Goal: Browse casually: Explore the website without a specific task or goal

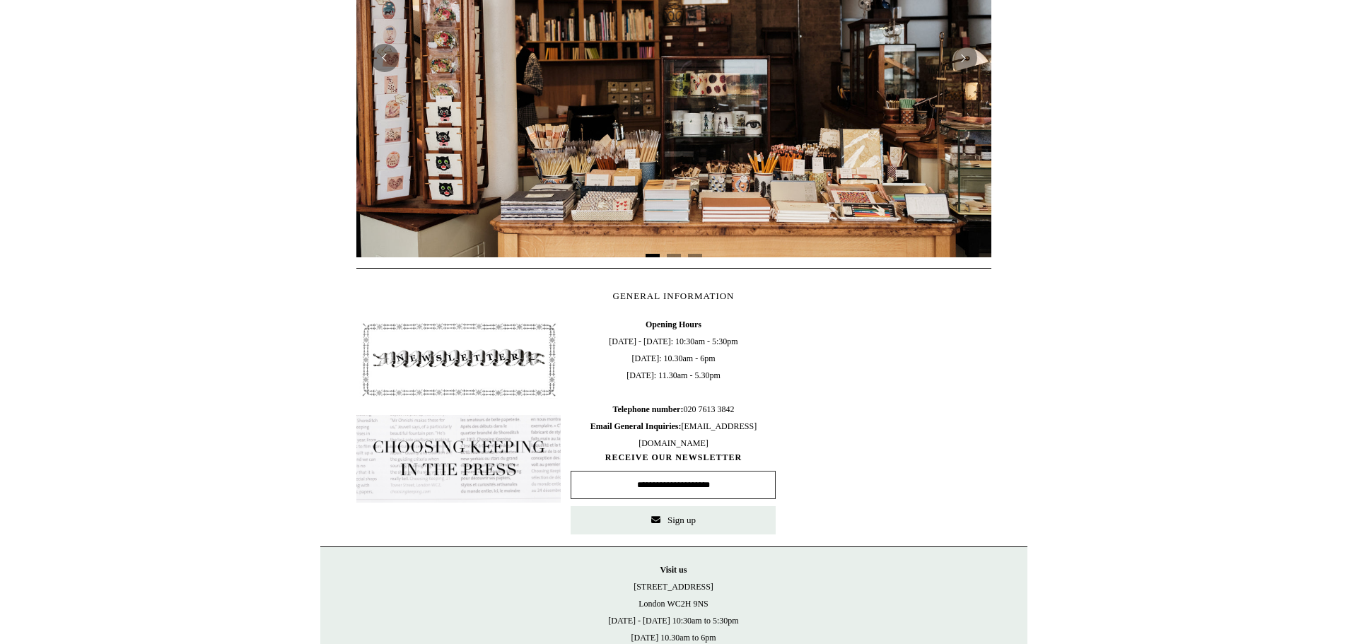
scroll to position [424, 0]
click at [768, 115] on img at bounding box center [673, 57] width 635 height 399
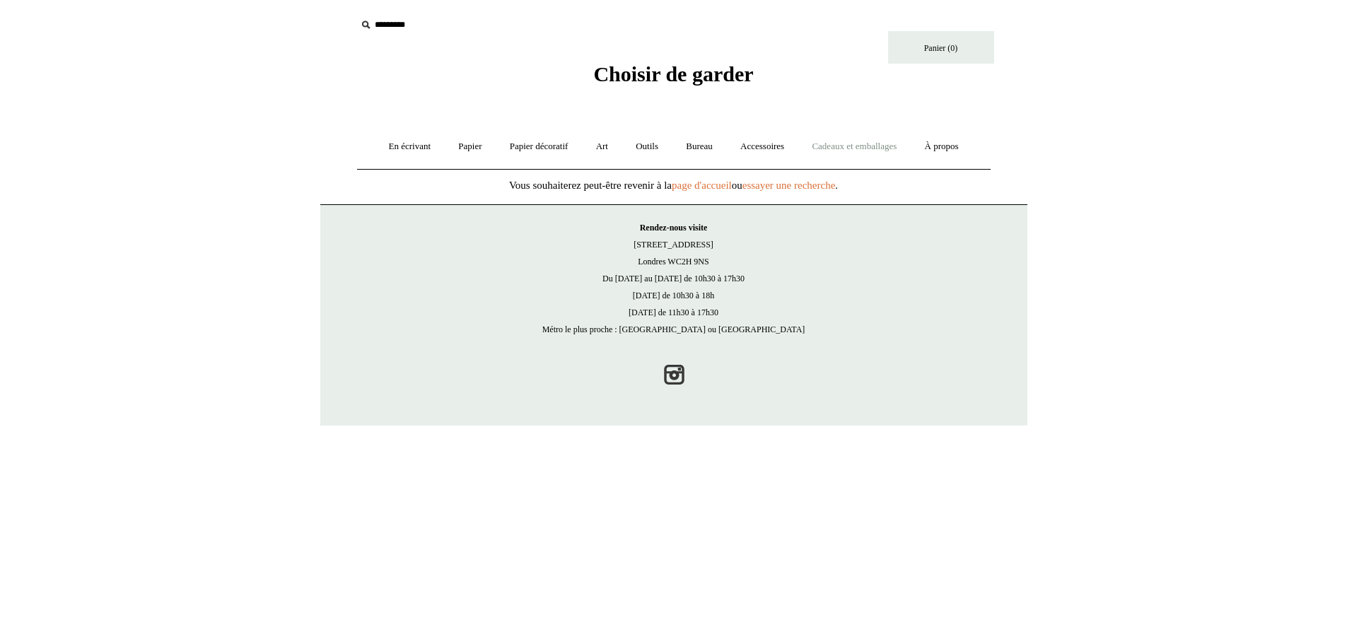
click at [871, 147] on font "Cadeaux et emballages" at bounding box center [854, 146] width 85 height 11
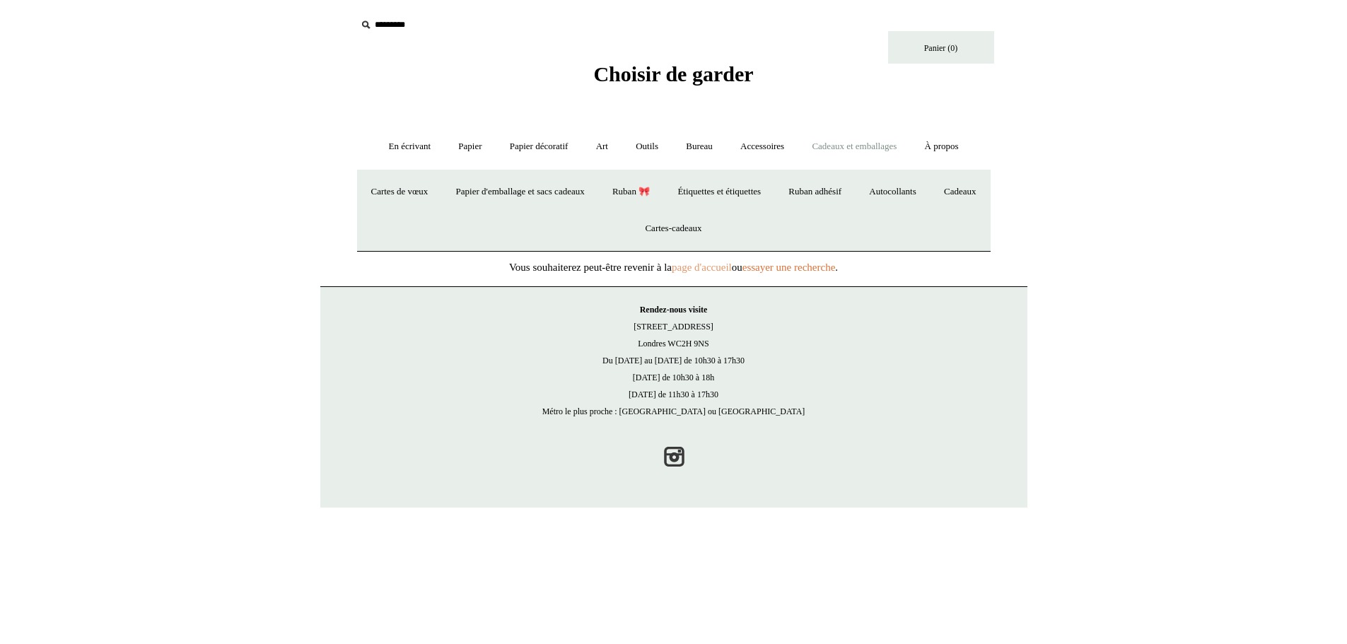
click at [719, 267] on font "page d'accueil" at bounding box center [702, 267] width 60 height 11
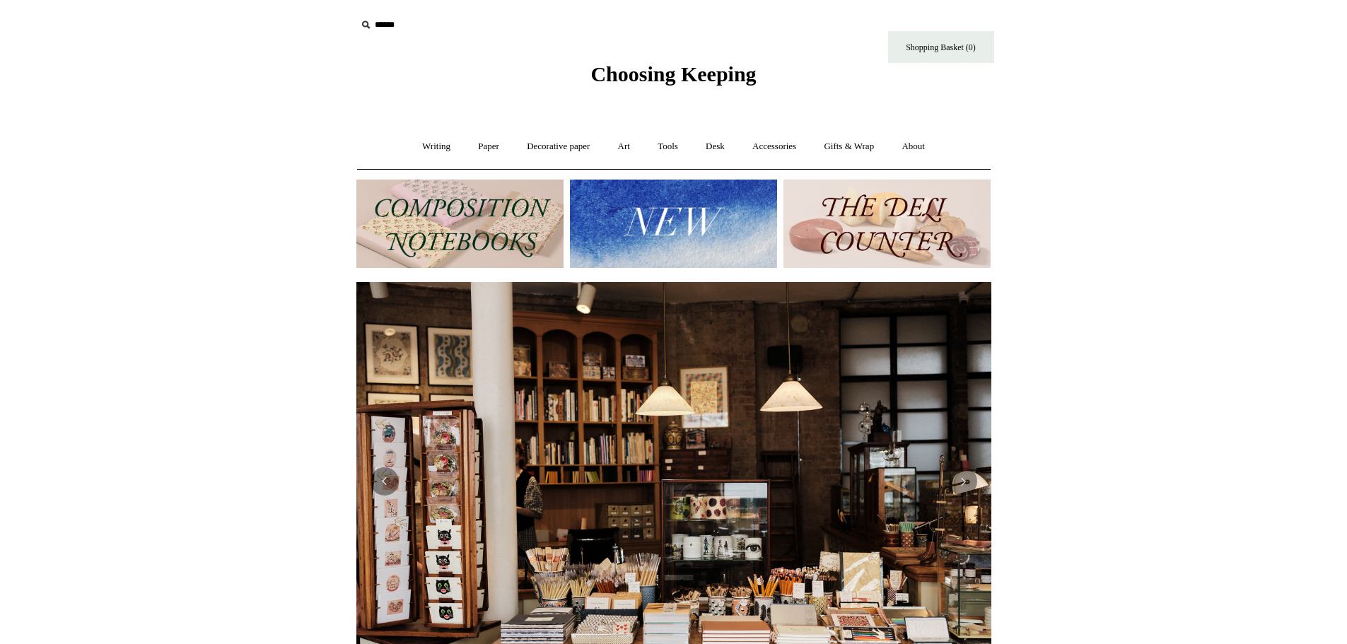
click at [450, 211] on img at bounding box center [459, 224] width 207 height 88
click at [662, 209] on img at bounding box center [673, 224] width 207 height 88
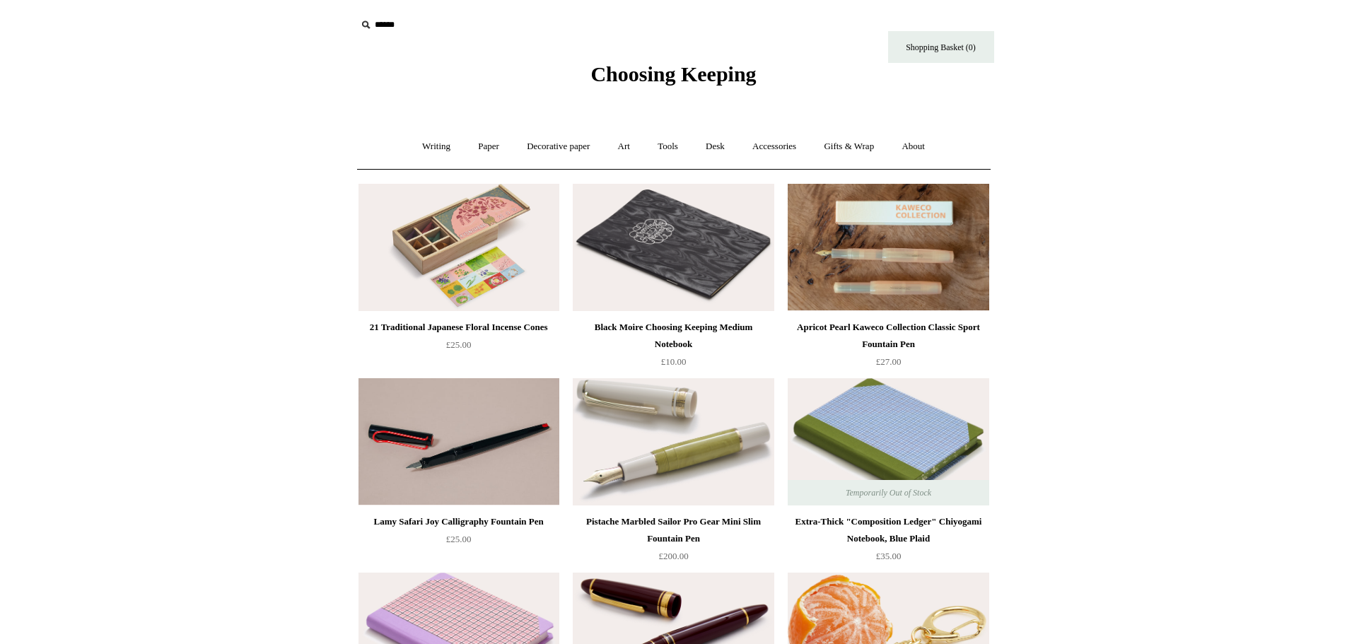
click at [911, 274] on img at bounding box center [888, 247] width 201 height 127
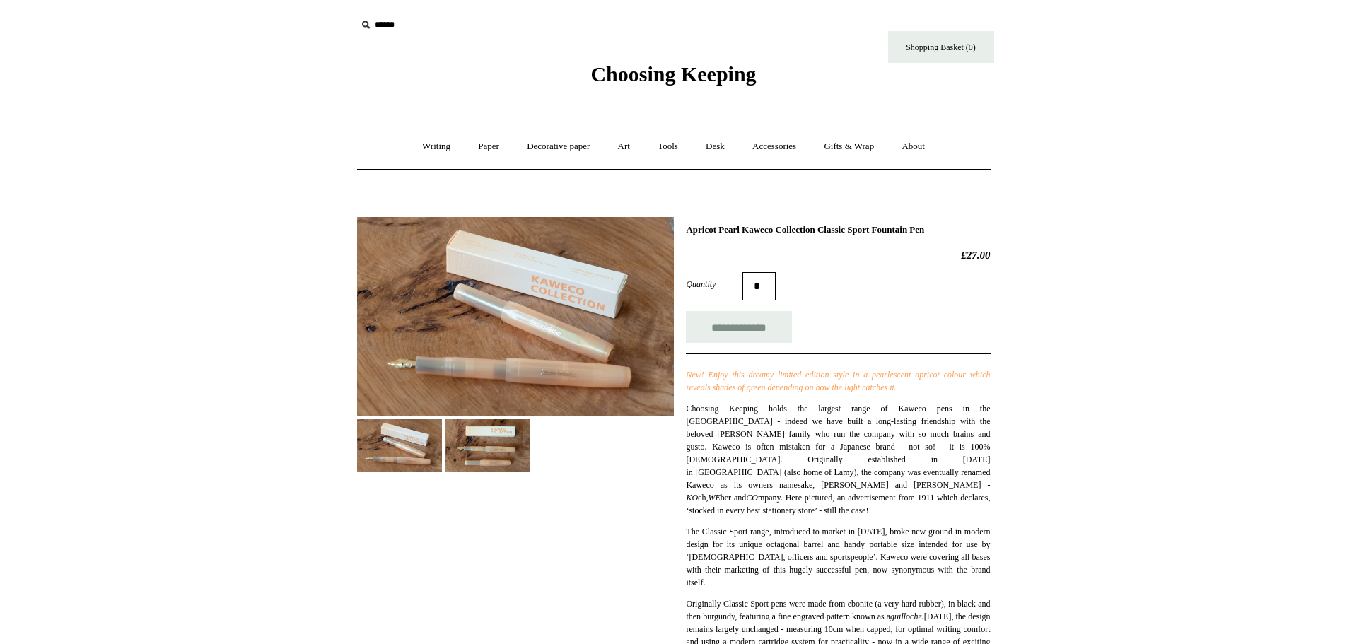
click at [502, 475] on div "**********" at bounding box center [674, 619] width 634 height 824
click at [502, 459] on img at bounding box center [488, 445] width 85 height 53
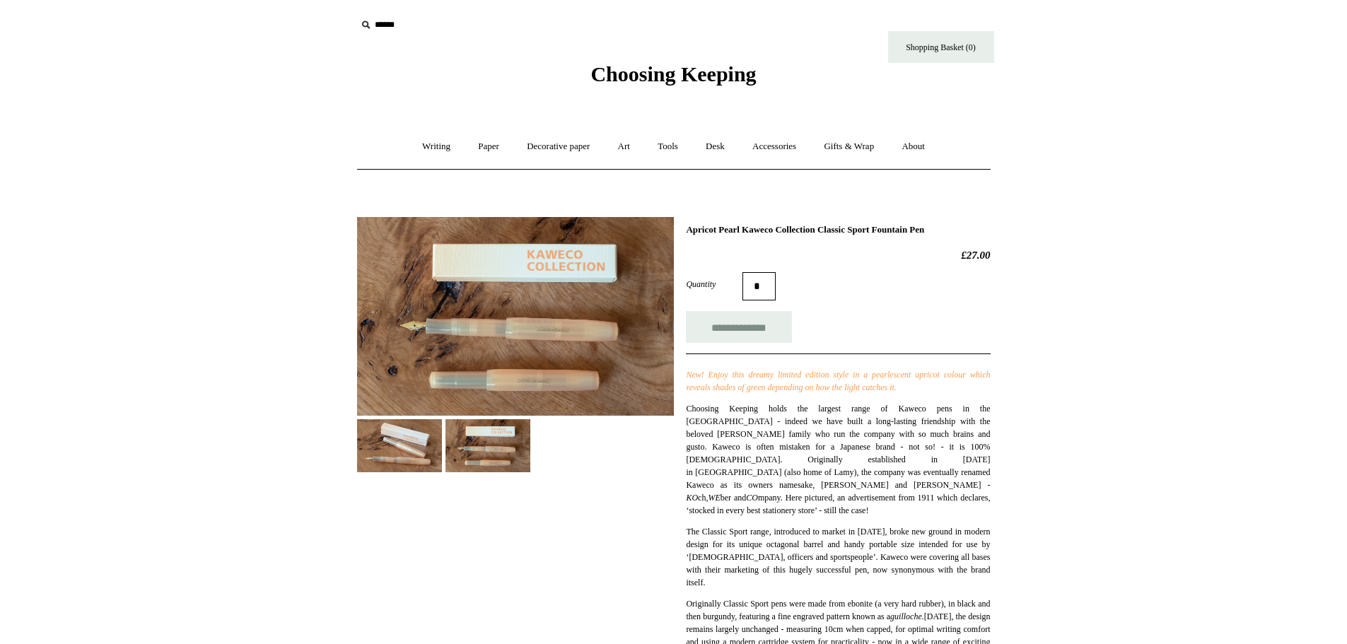
click at [484, 321] on img at bounding box center [515, 316] width 317 height 199
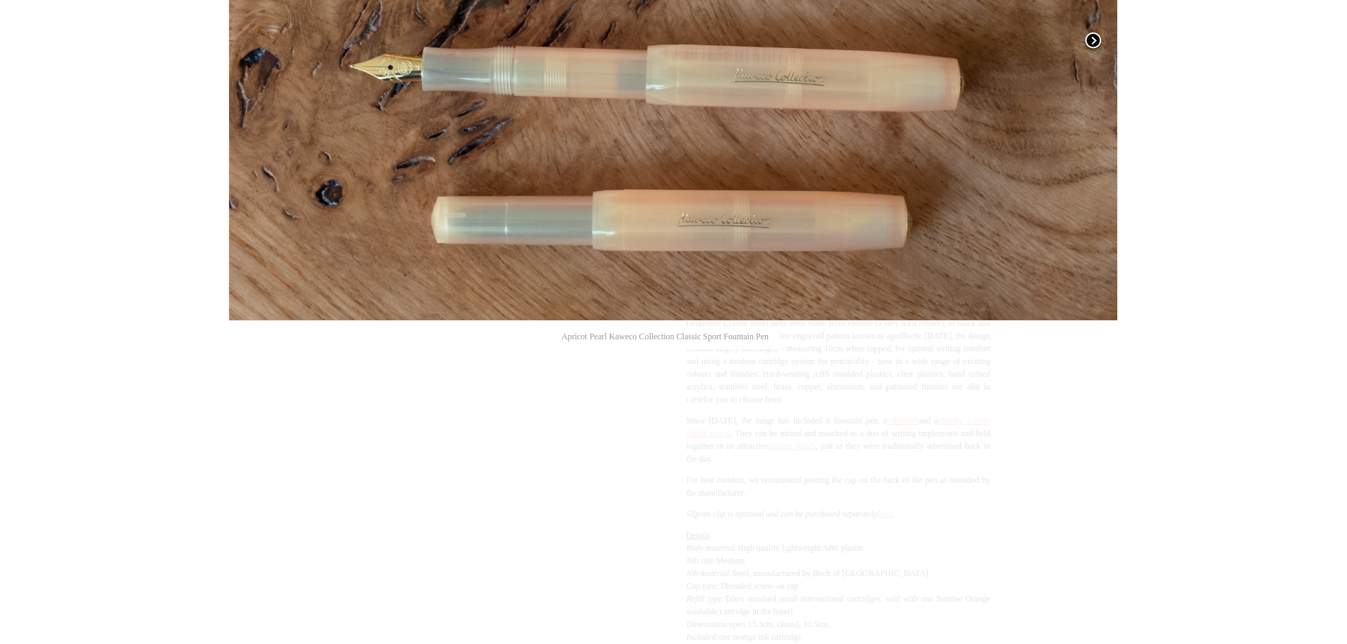
scroll to position [283, 0]
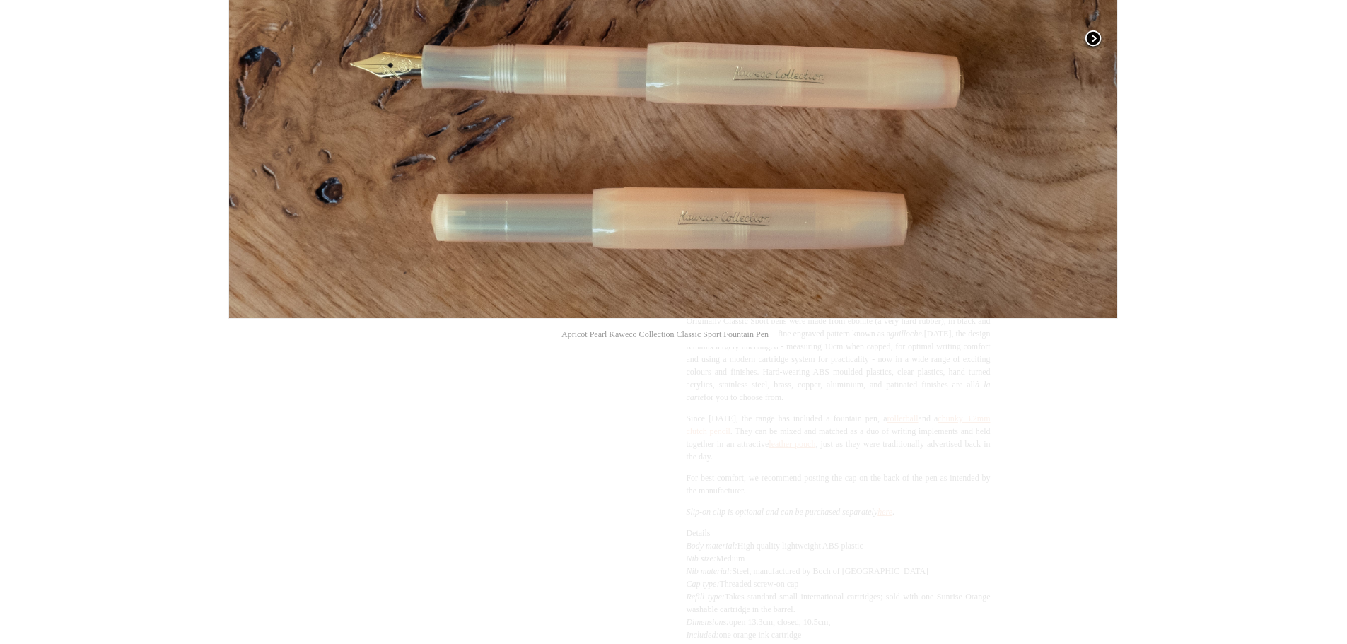
click at [1100, 34] on span at bounding box center [1093, 39] width 21 height 21
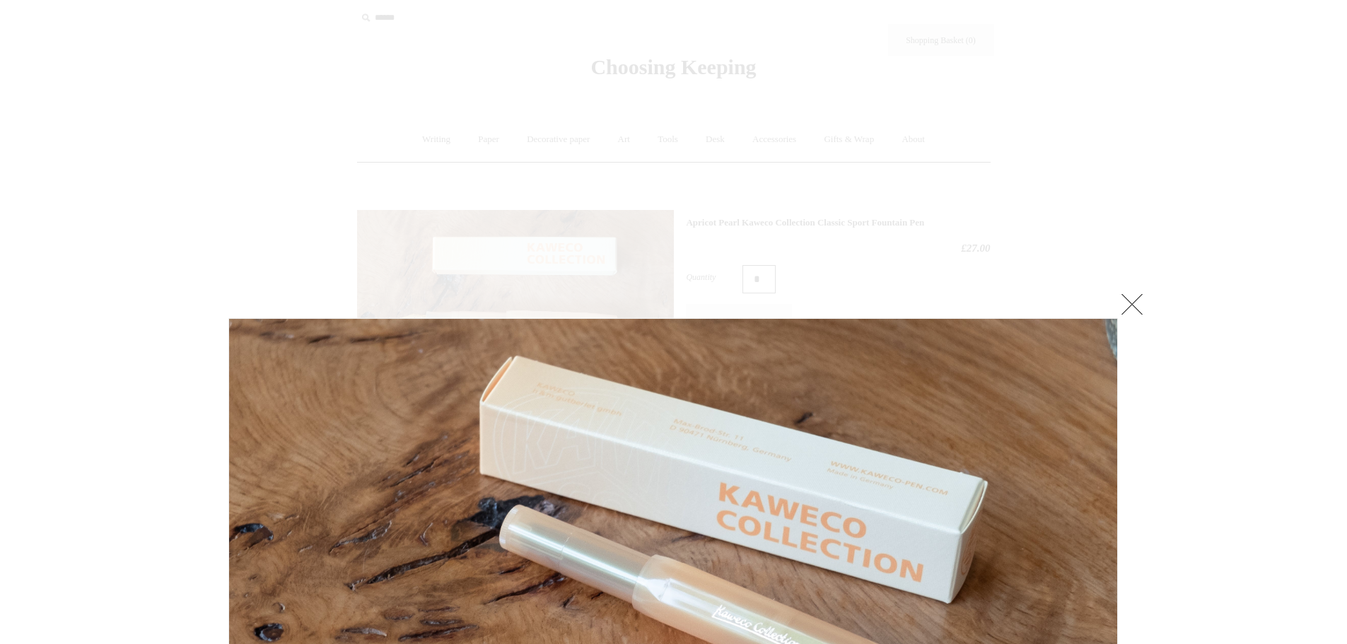
scroll to position [0, 0]
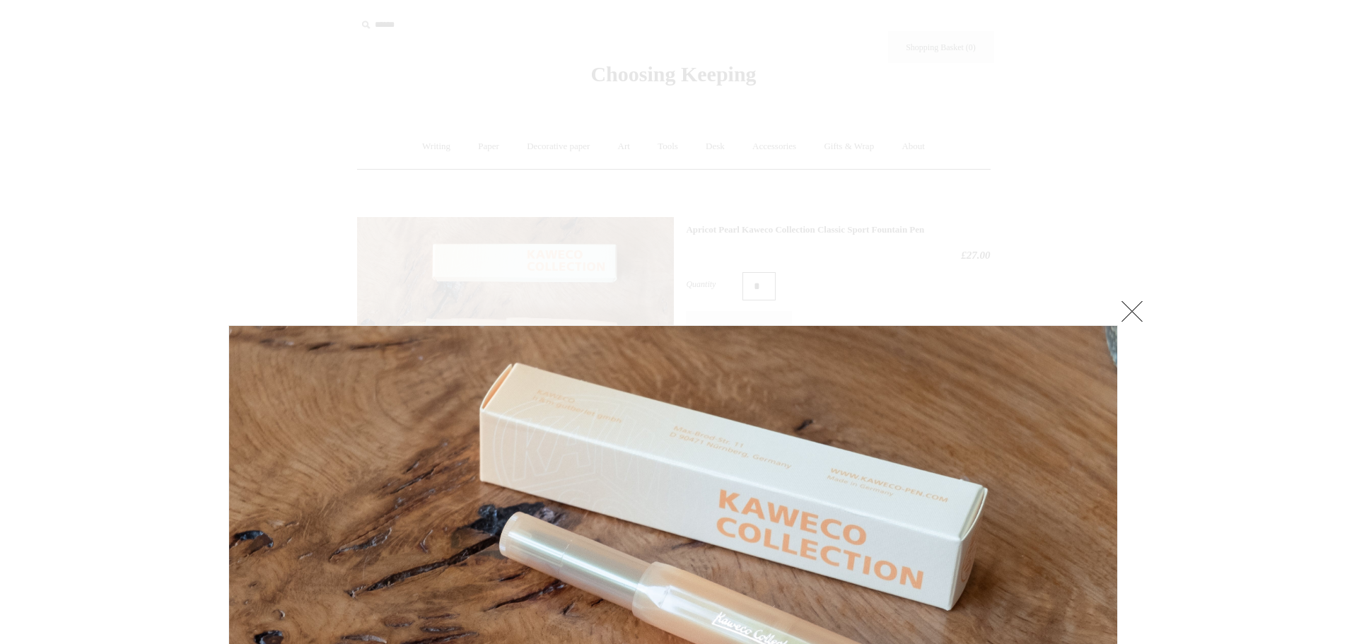
click at [1128, 312] on link at bounding box center [1132, 311] width 28 height 28
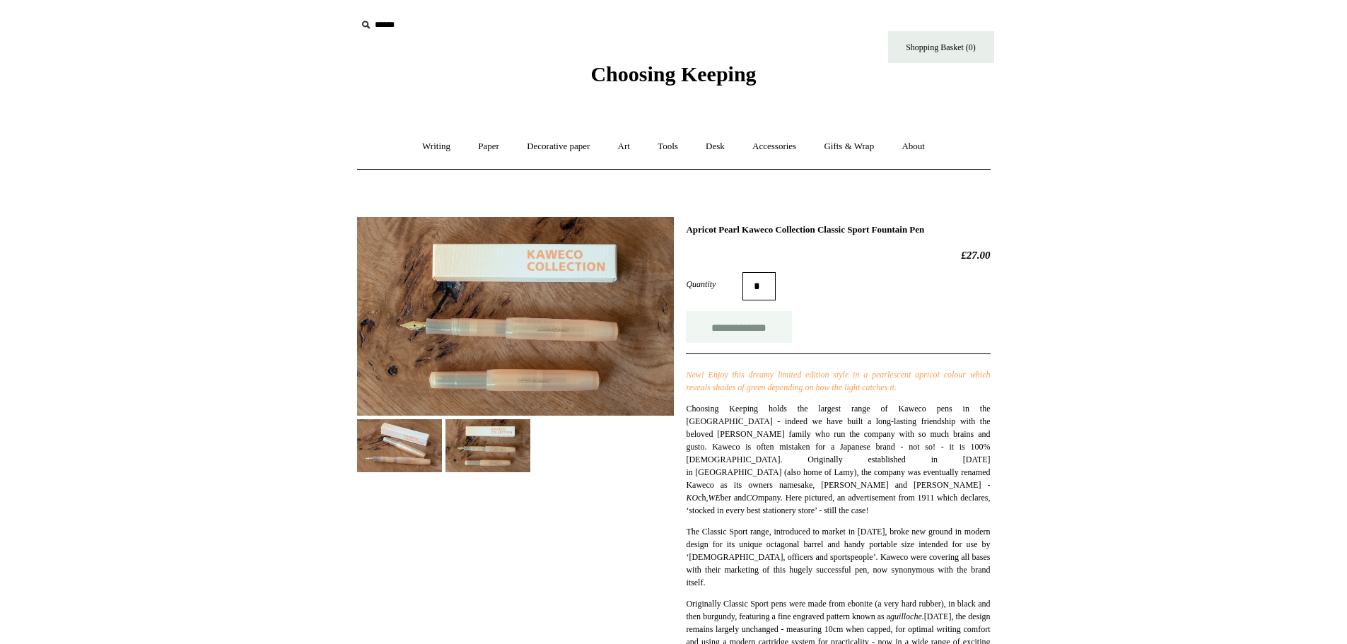
click at [757, 323] on input "**********" at bounding box center [739, 327] width 106 height 32
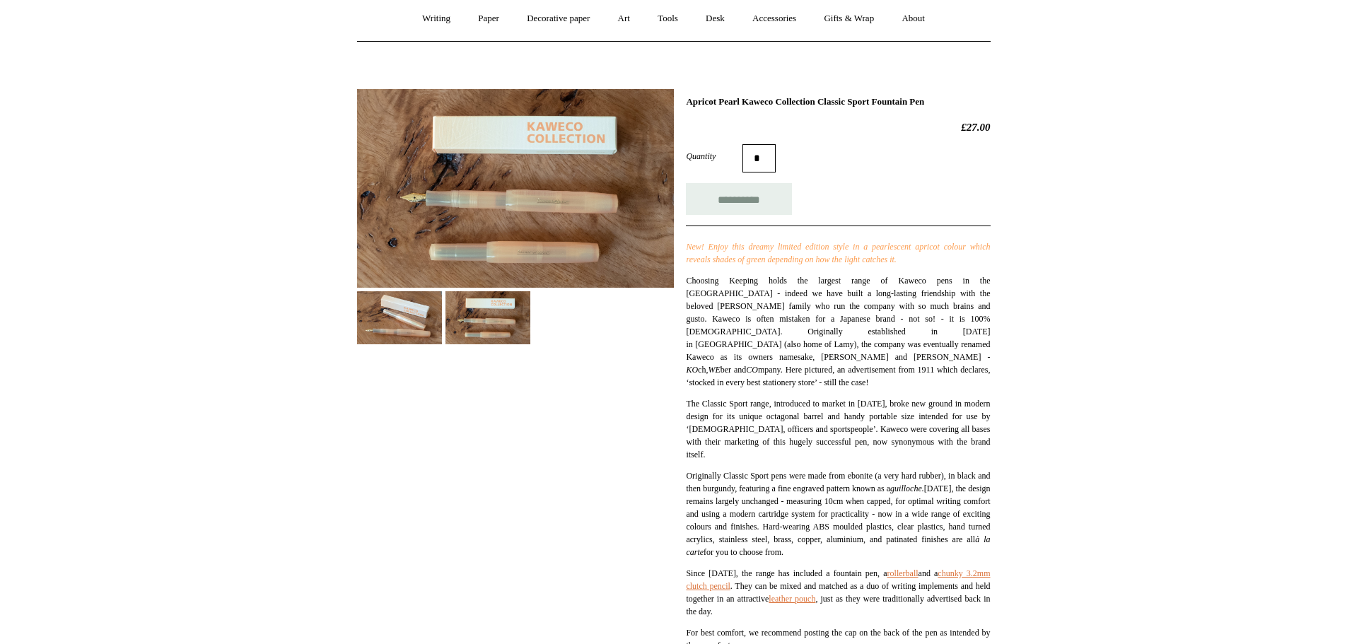
type input "**********"
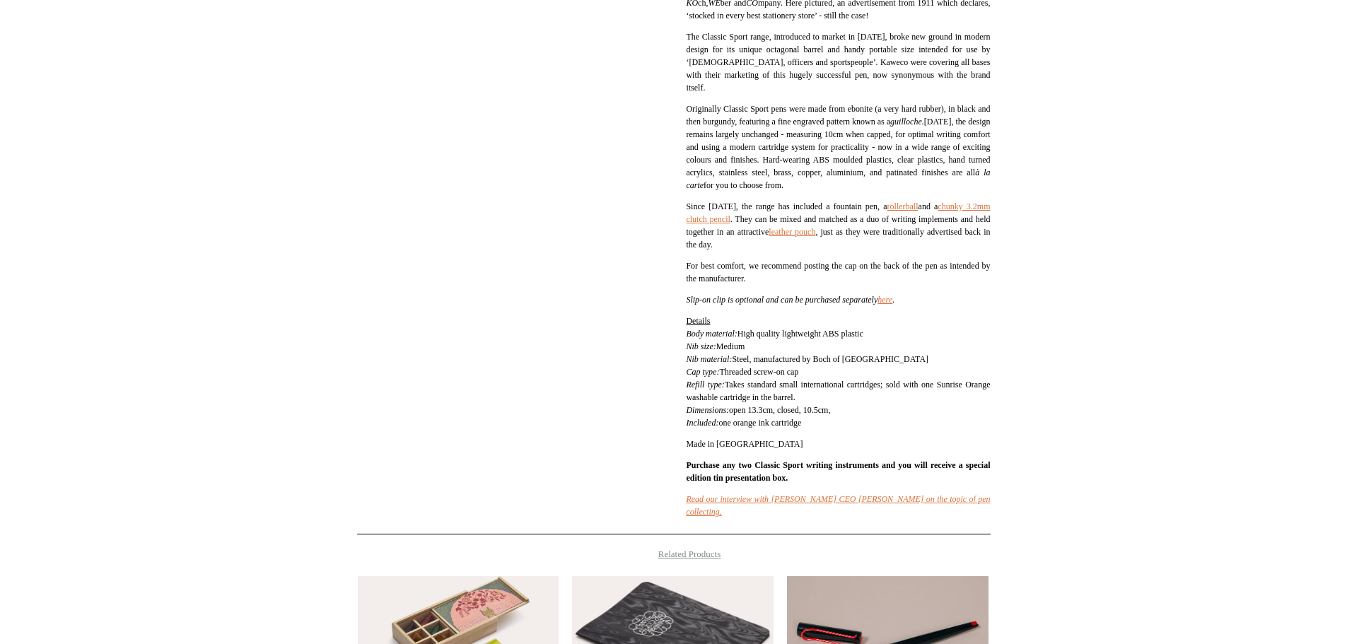
scroll to position [506, 0]
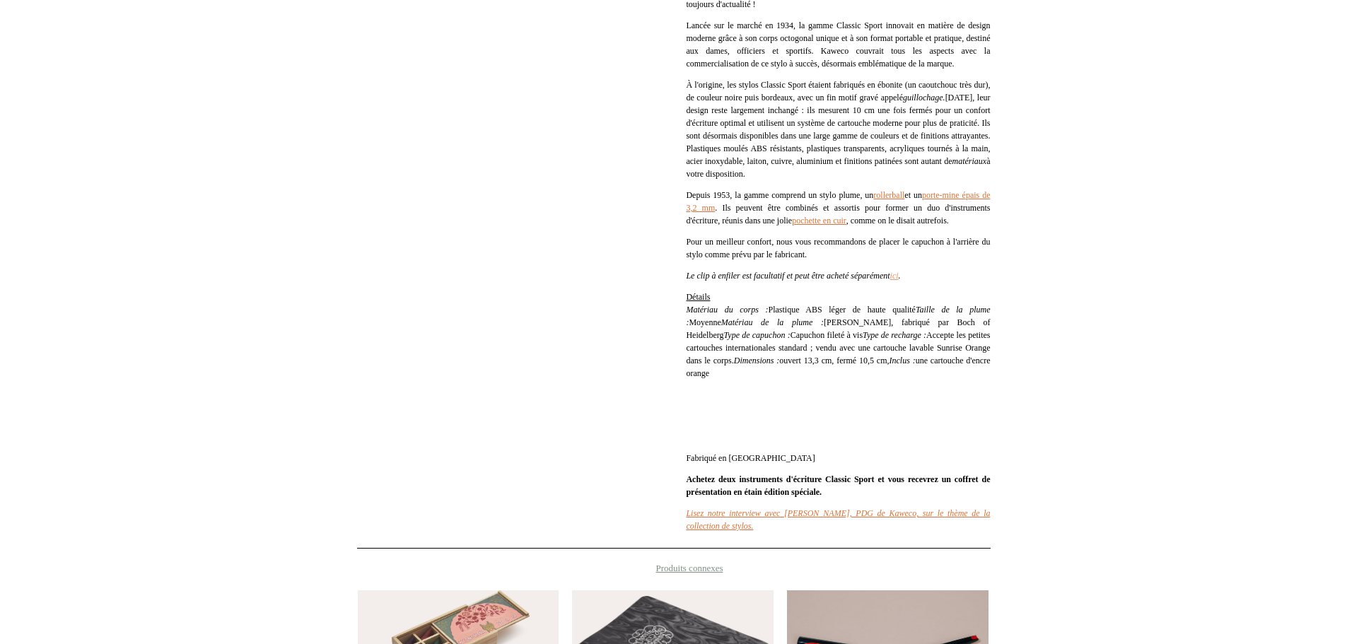
click at [899, 281] on font "ici" at bounding box center [894, 276] width 8 height 10
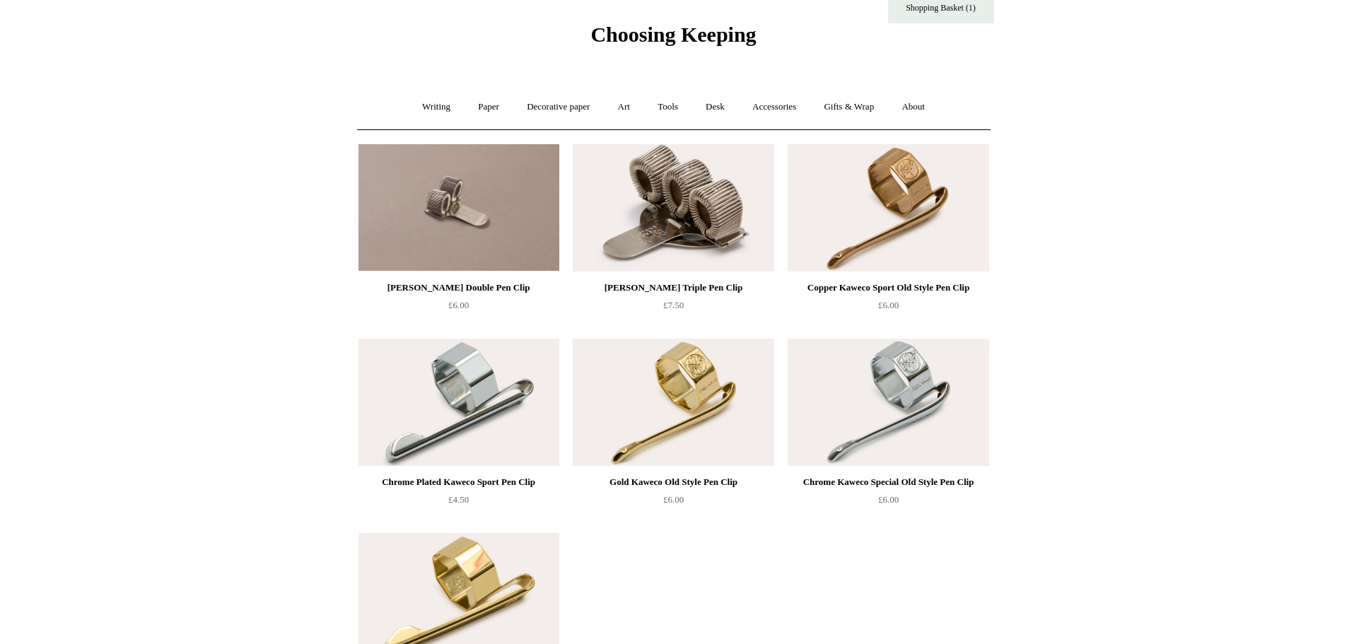
scroll to position [212, 0]
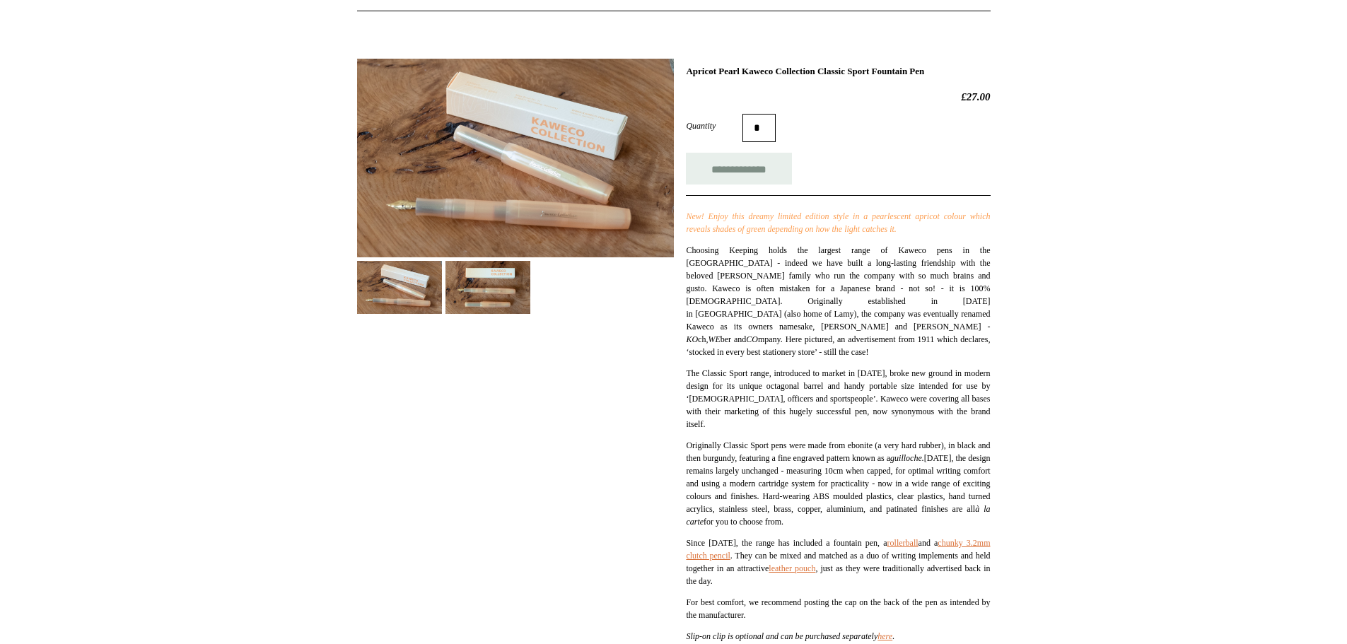
scroll to position [153, 0]
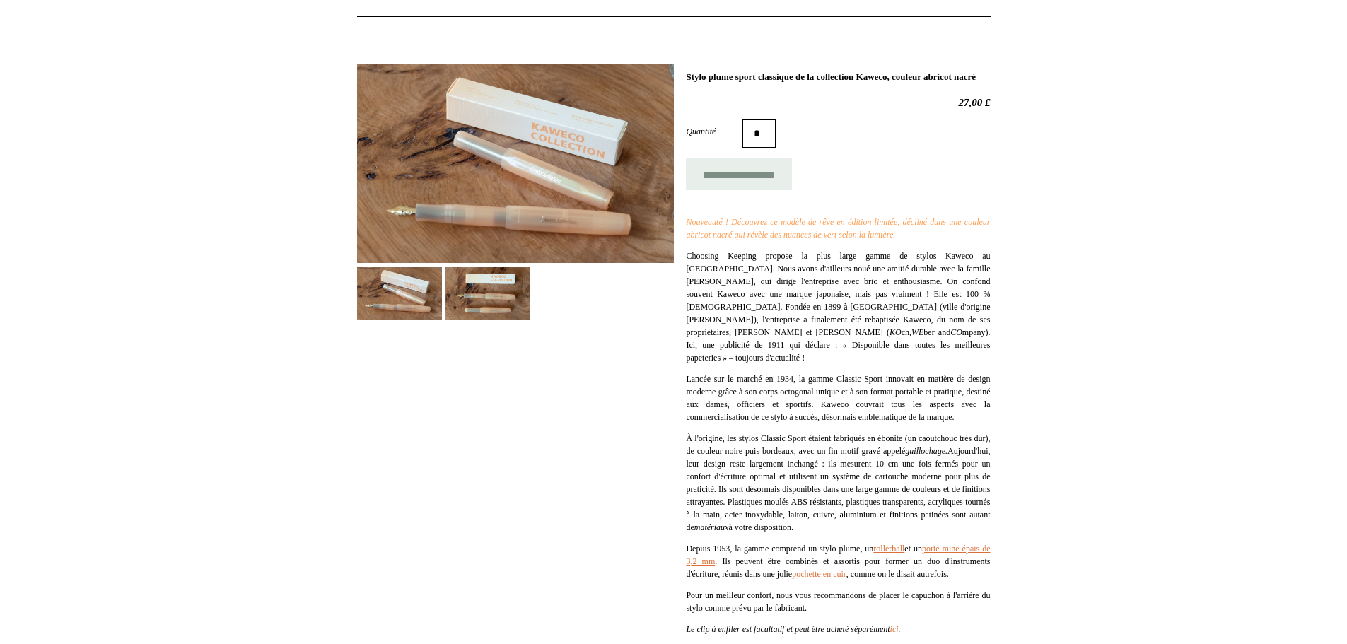
click at [584, 211] on img at bounding box center [515, 163] width 317 height 199
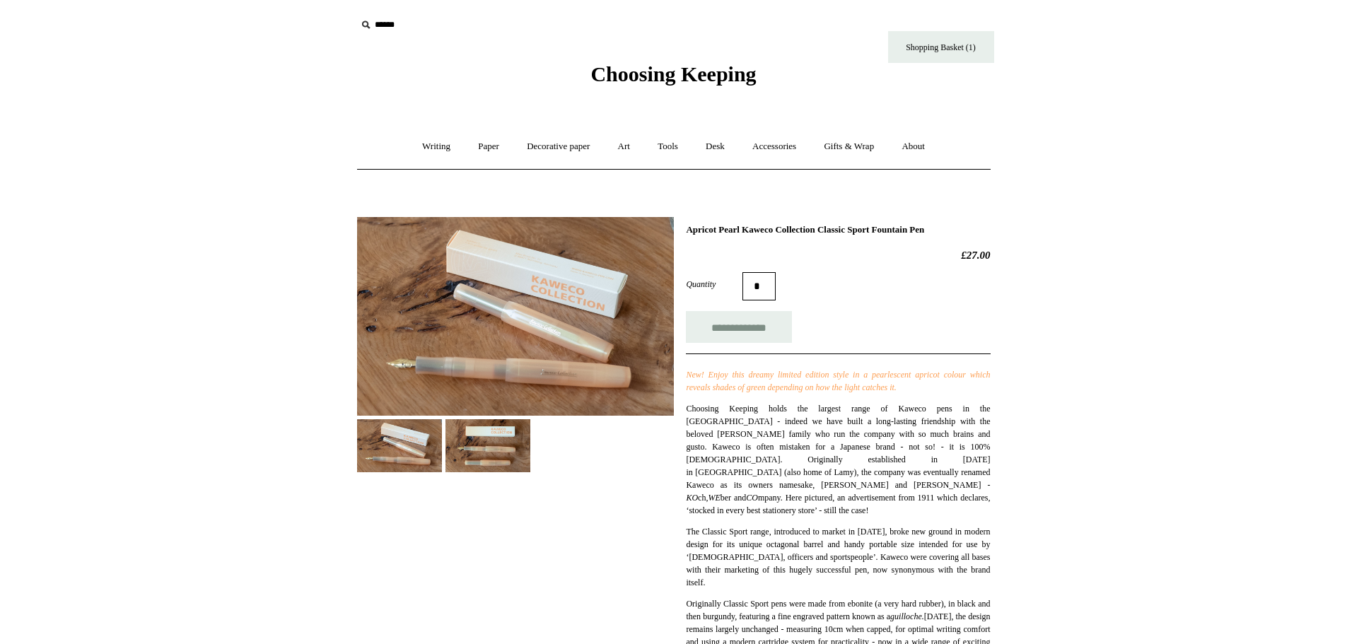
click at [397, 443] on img at bounding box center [399, 445] width 85 height 53
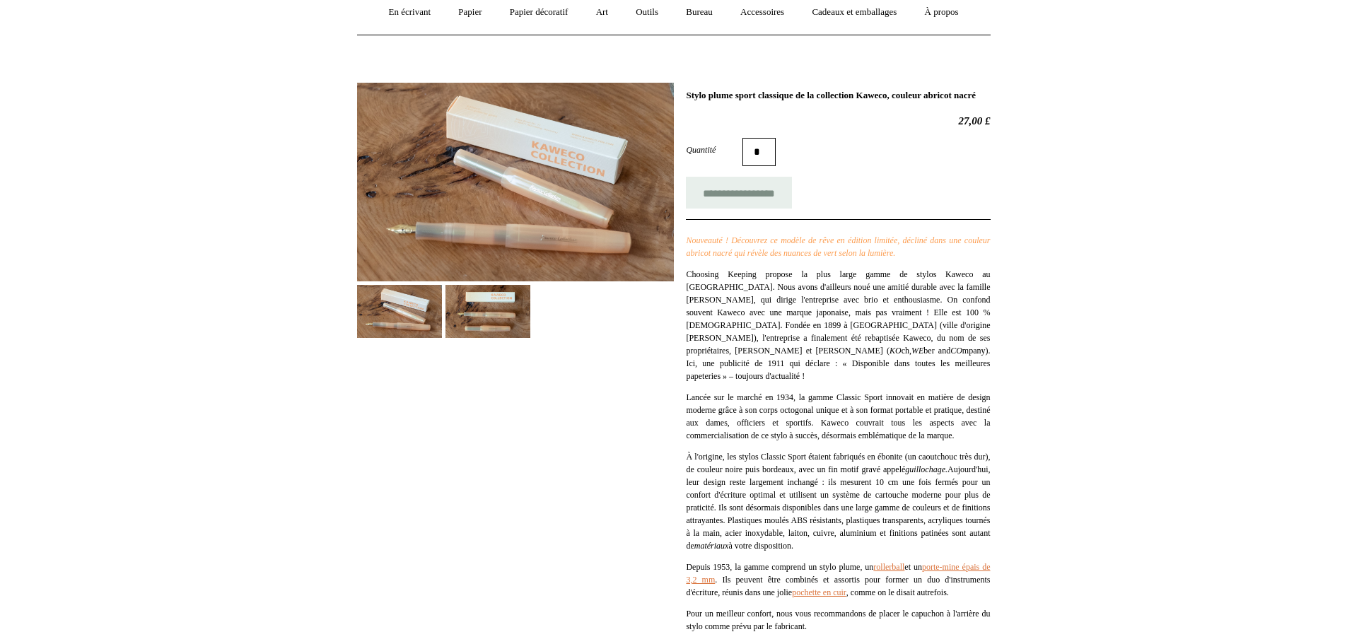
scroll to position [71, 0]
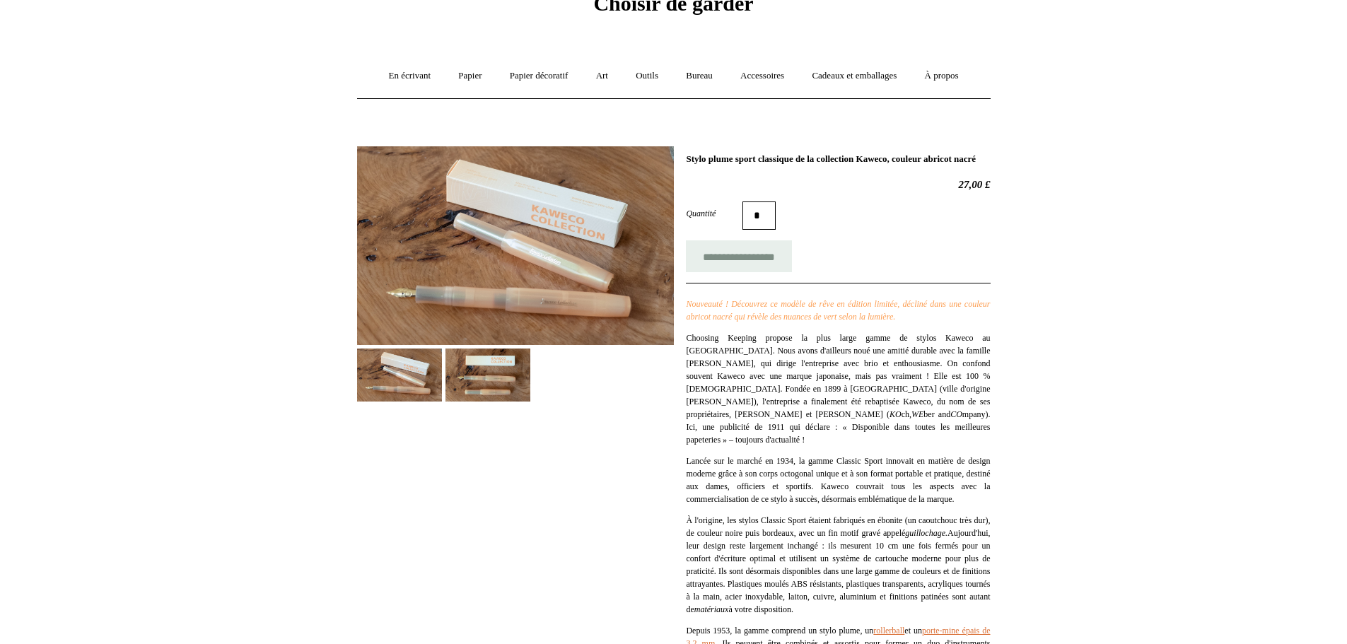
click at [402, 291] on img at bounding box center [515, 245] width 317 height 199
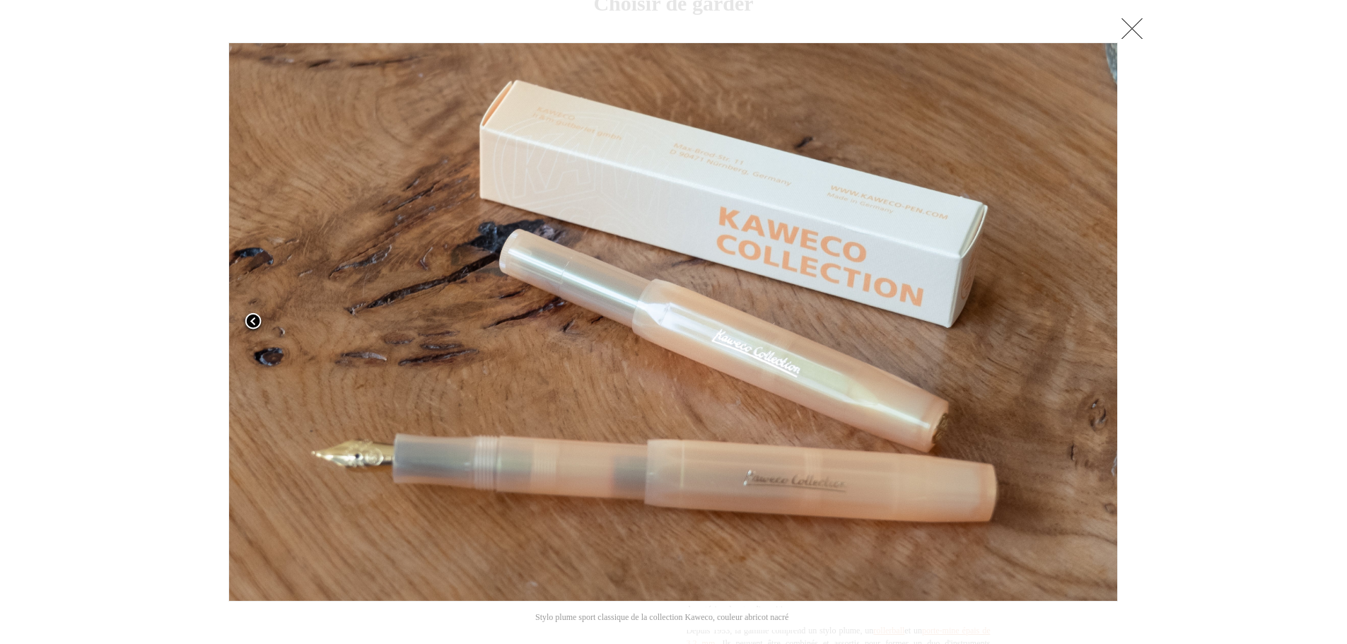
click at [245, 316] on span at bounding box center [253, 322] width 21 height 21
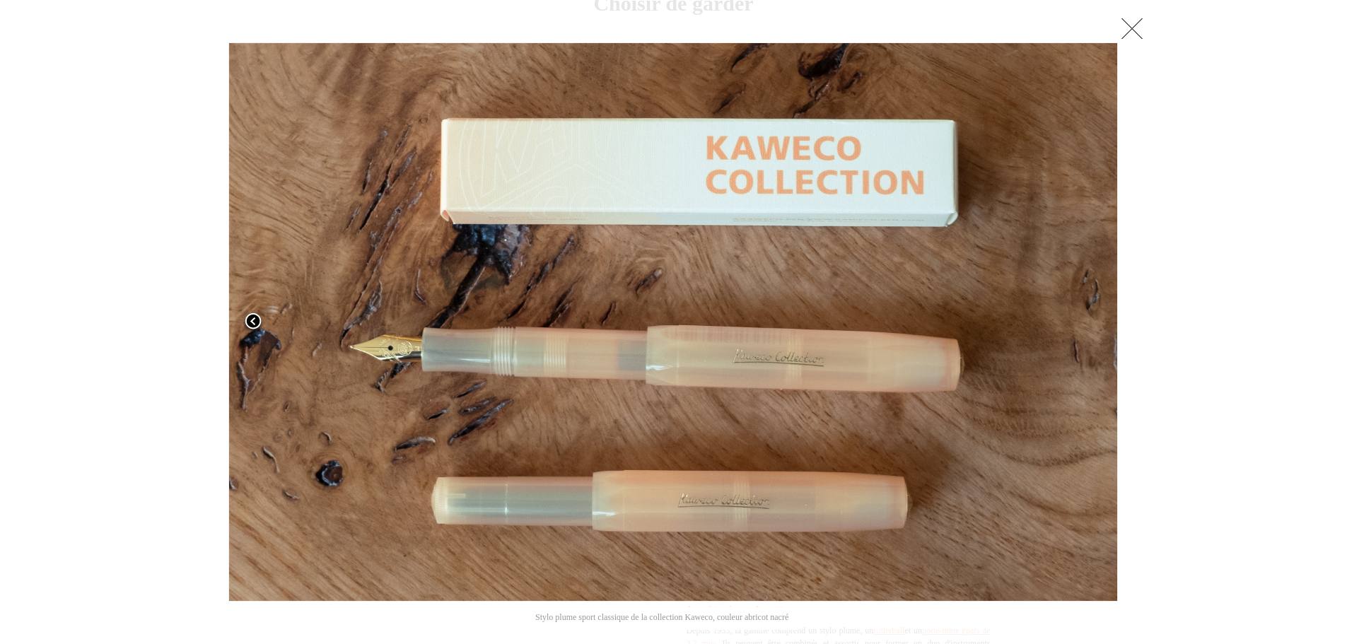
click at [245, 316] on span at bounding box center [253, 322] width 21 height 21
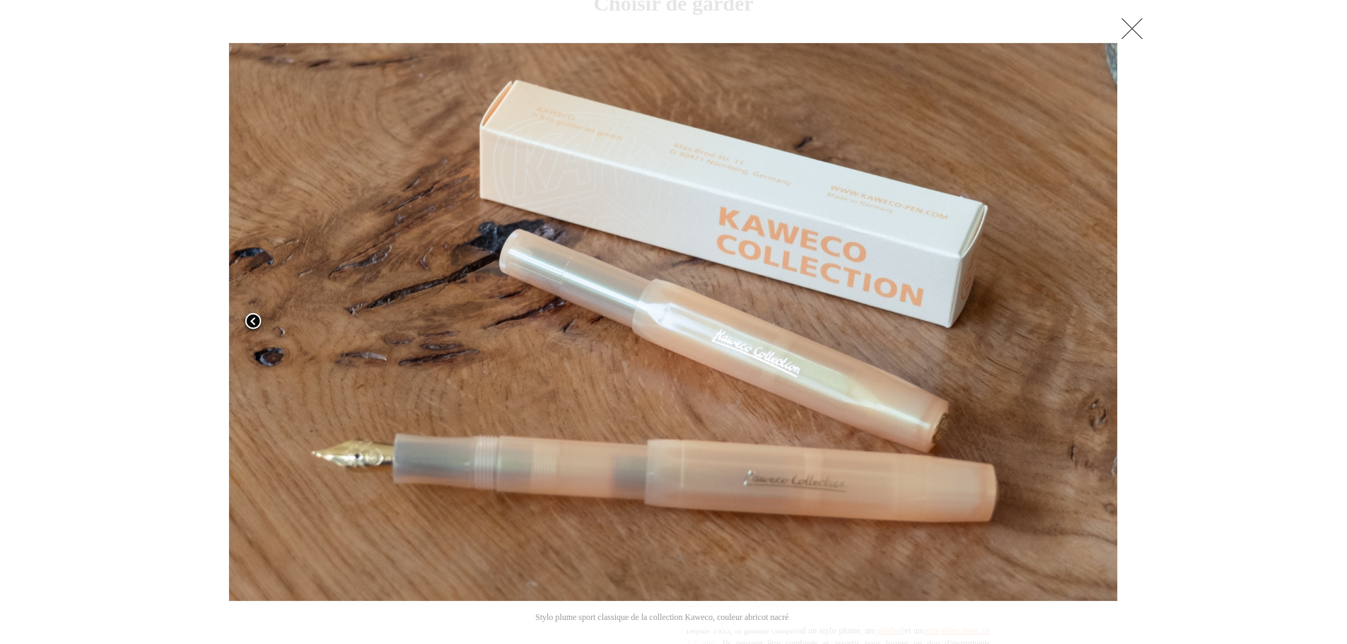
click at [245, 316] on span at bounding box center [253, 322] width 21 height 21
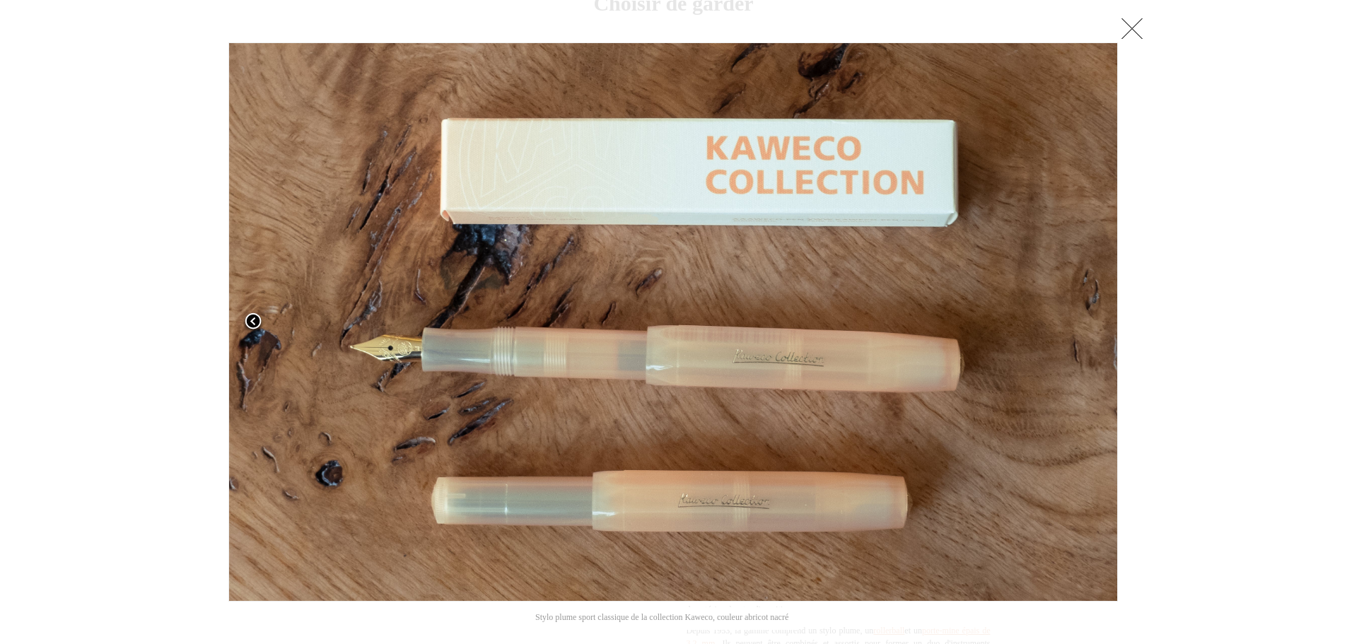
click at [245, 316] on span at bounding box center [253, 322] width 21 height 21
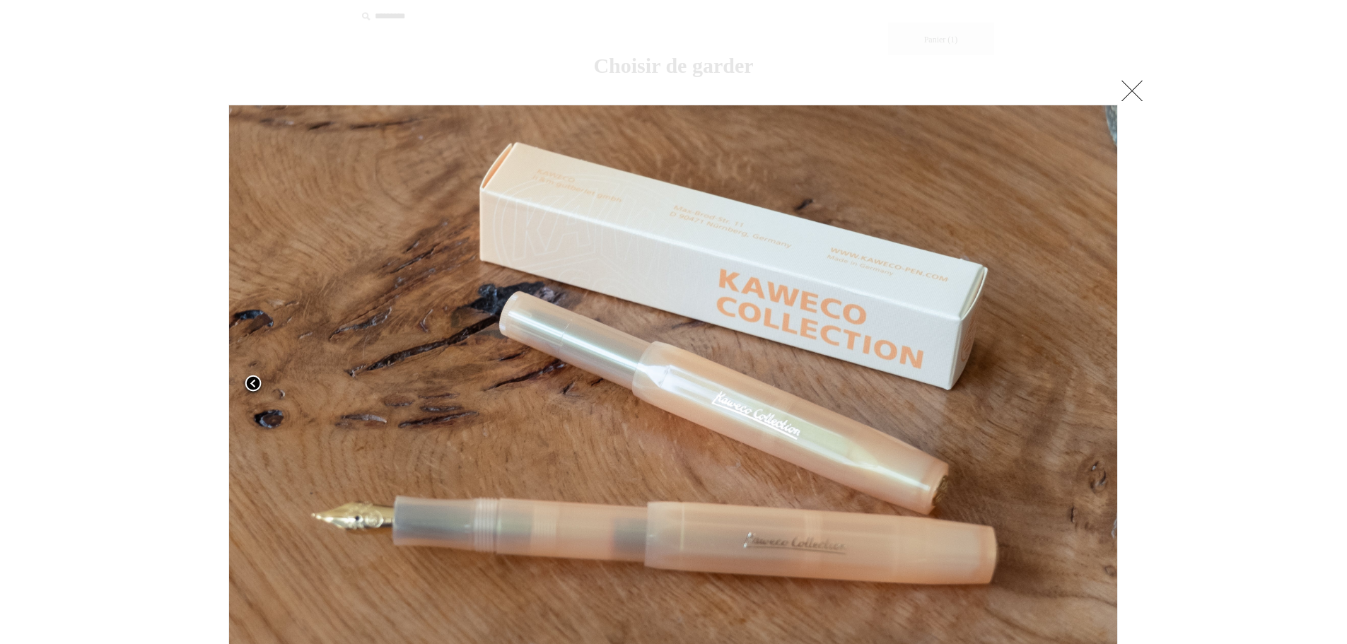
scroll to position [0, 0]
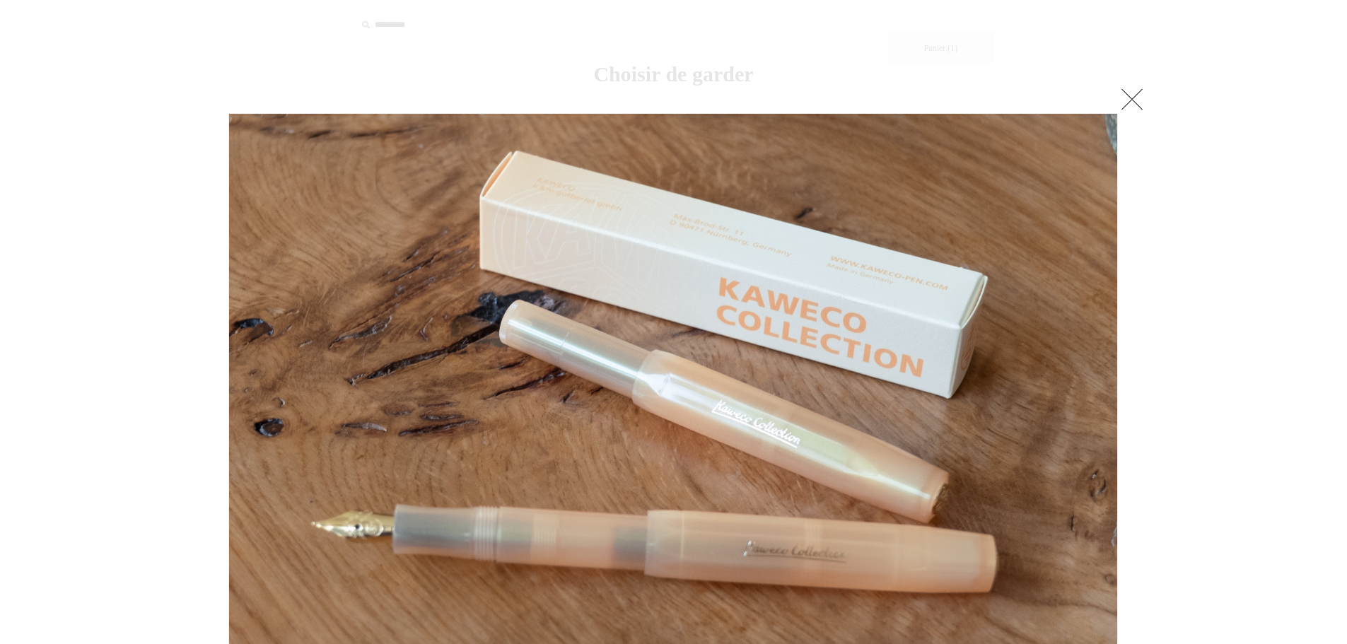
click at [1134, 95] on link at bounding box center [1132, 99] width 28 height 28
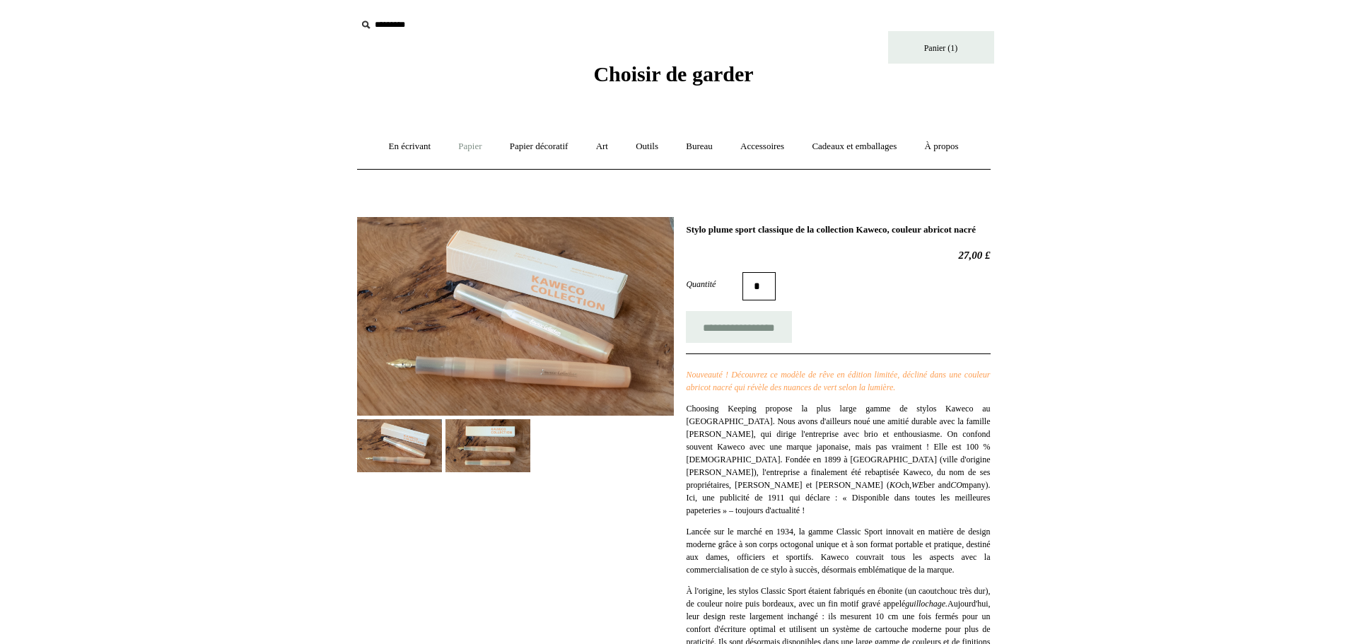
click at [458, 148] on font "Papier" at bounding box center [469, 146] width 23 height 11
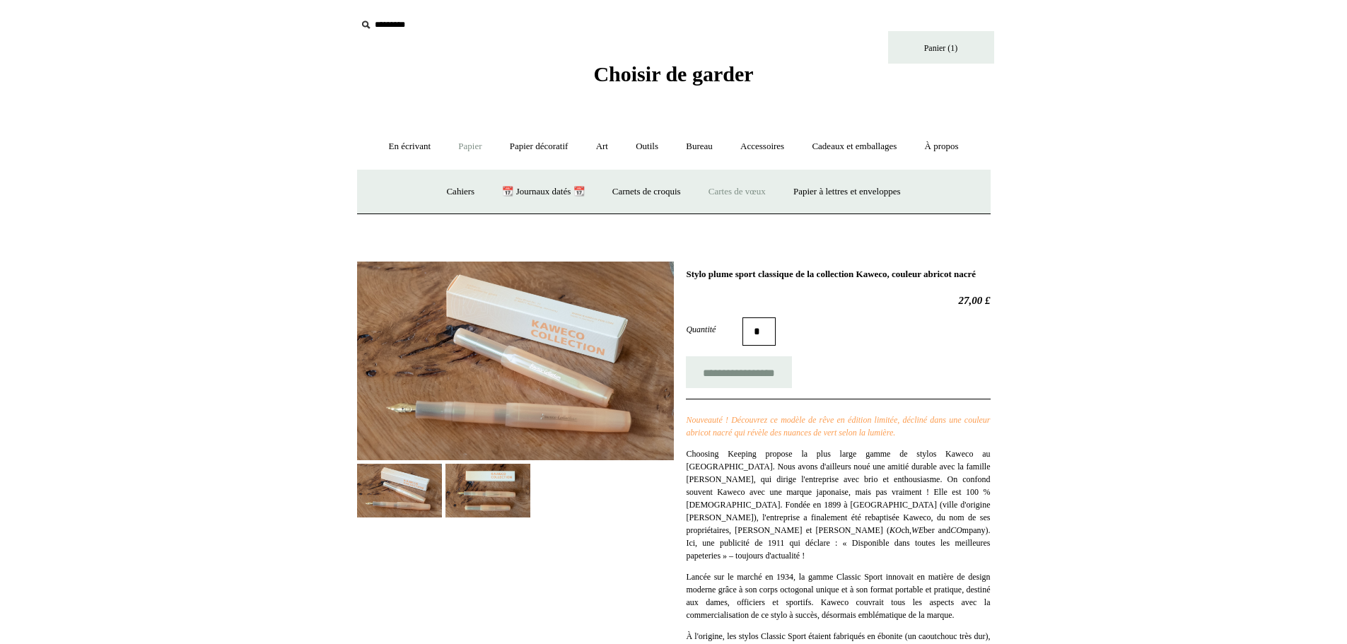
click at [718, 181] on link "Cartes de vœux +" at bounding box center [737, 191] width 83 height 37
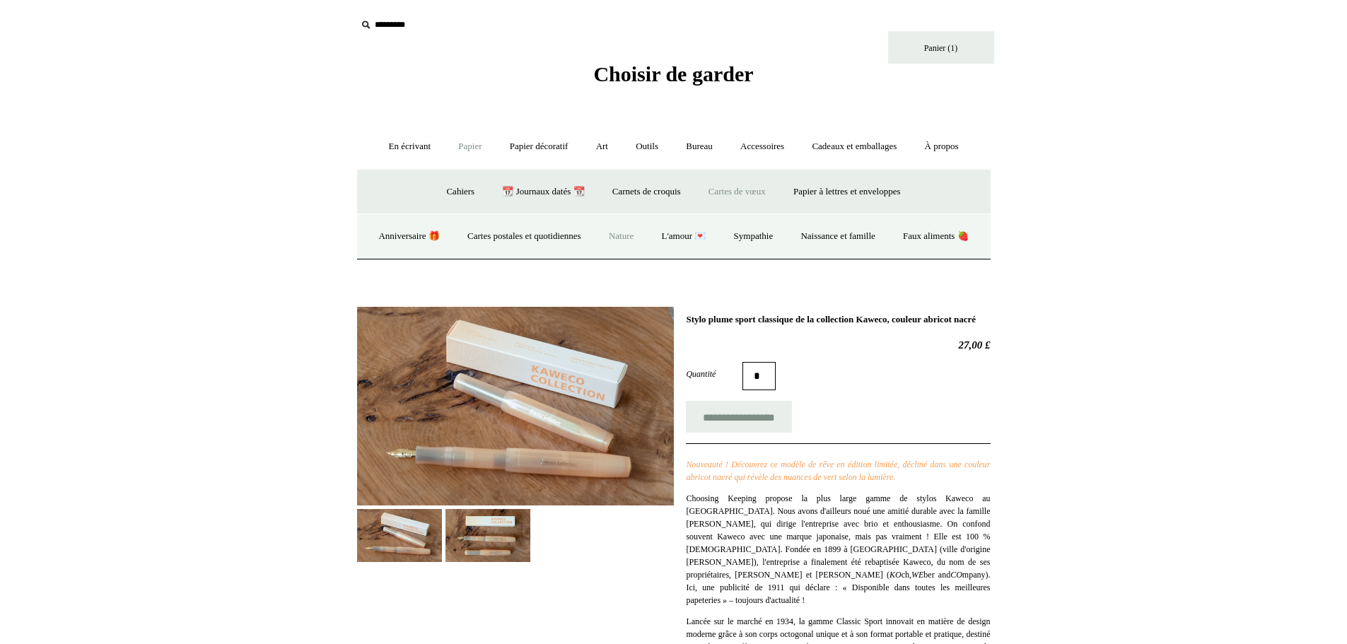
click at [634, 232] on font "Nature" at bounding box center [621, 236] width 25 height 11
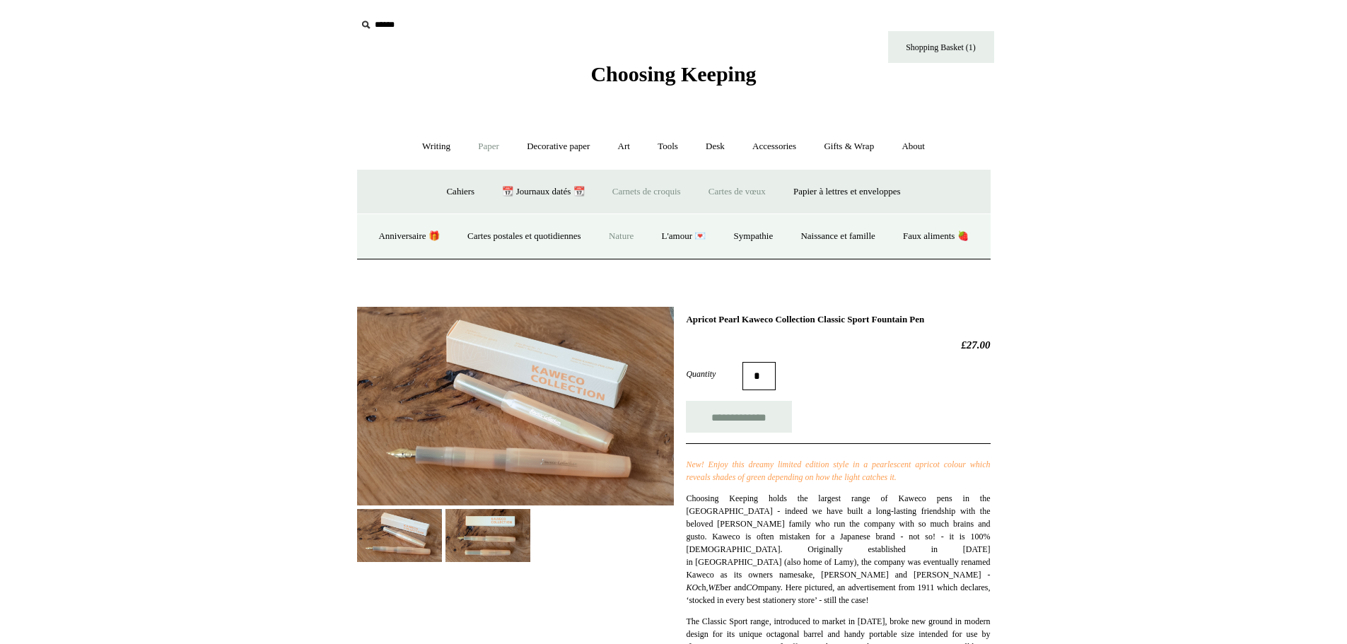
click at [626, 187] on font "Carnets de croquis" at bounding box center [646, 191] width 69 height 11
click at [646, 188] on font "Carnets de croquis" at bounding box center [646, 191] width 69 height 11
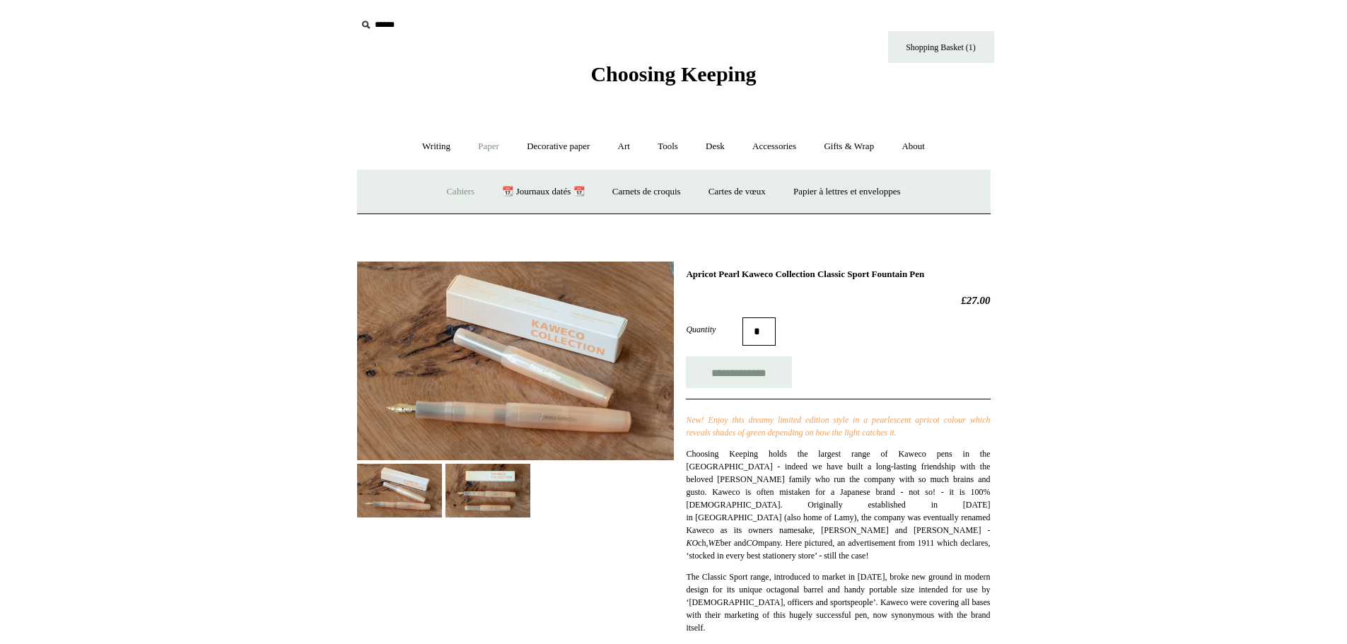
click at [451, 191] on font "Cahiers" at bounding box center [460, 191] width 28 height 11
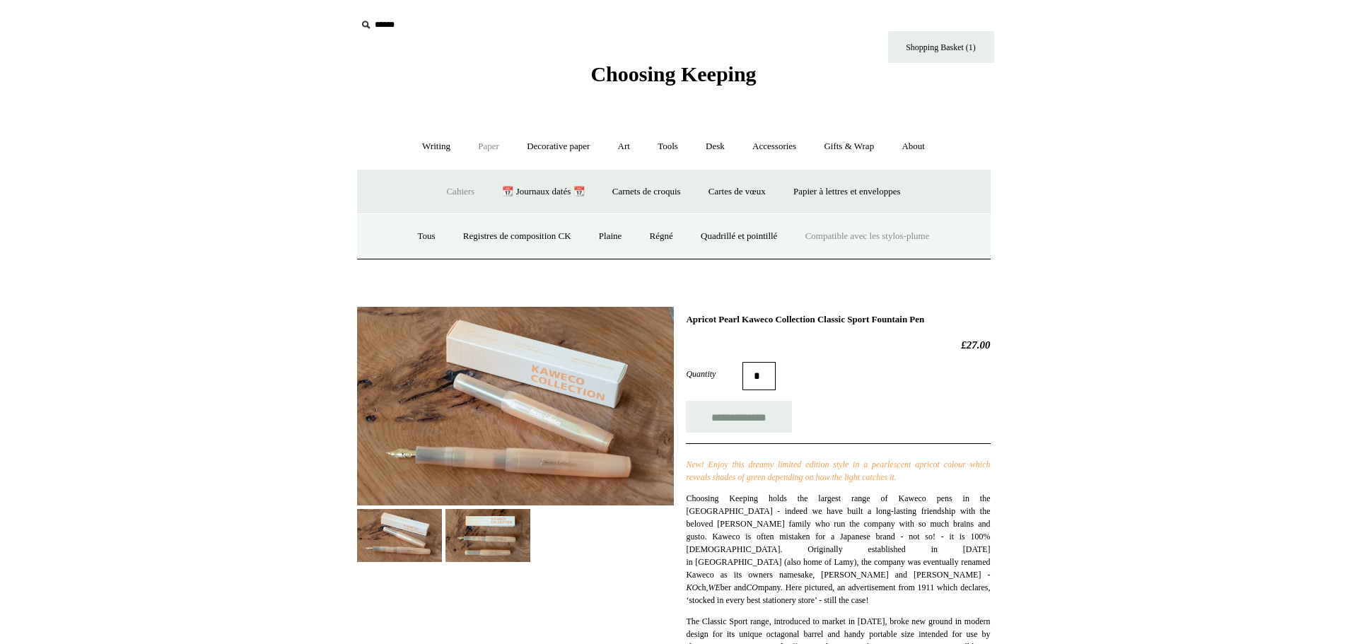
click at [905, 238] on font "Compatible avec les stylos-plume" at bounding box center [868, 236] width 124 height 11
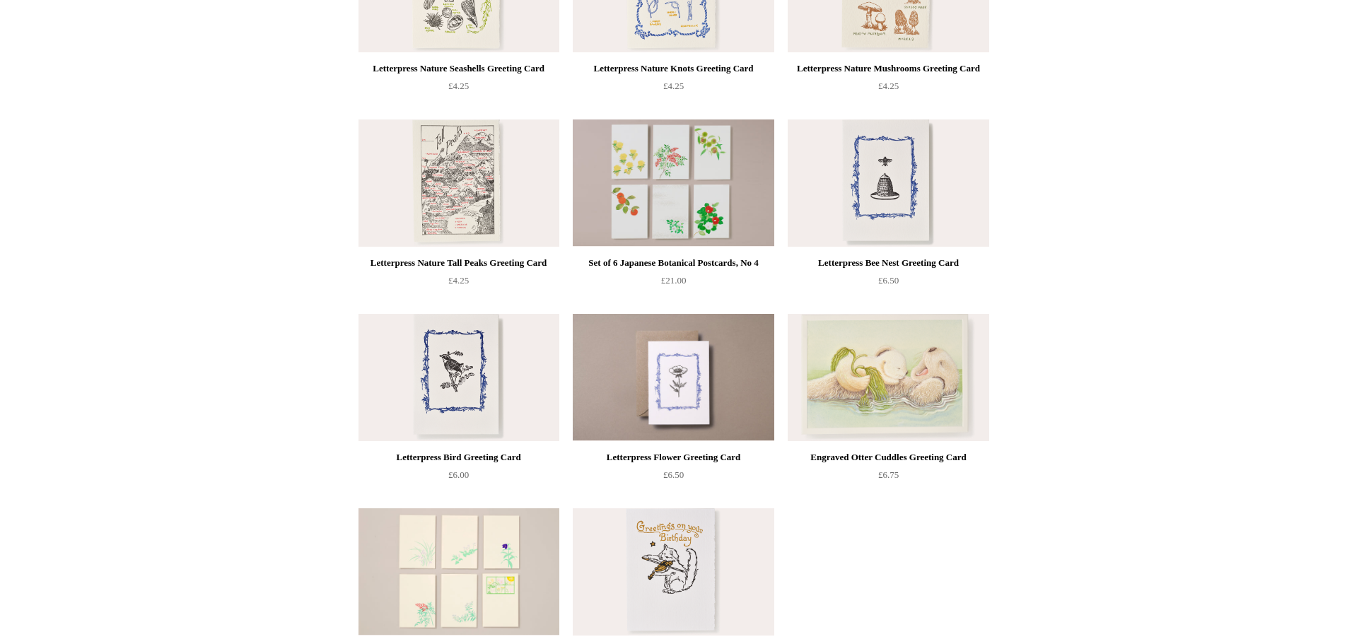
scroll to position [2122, 0]
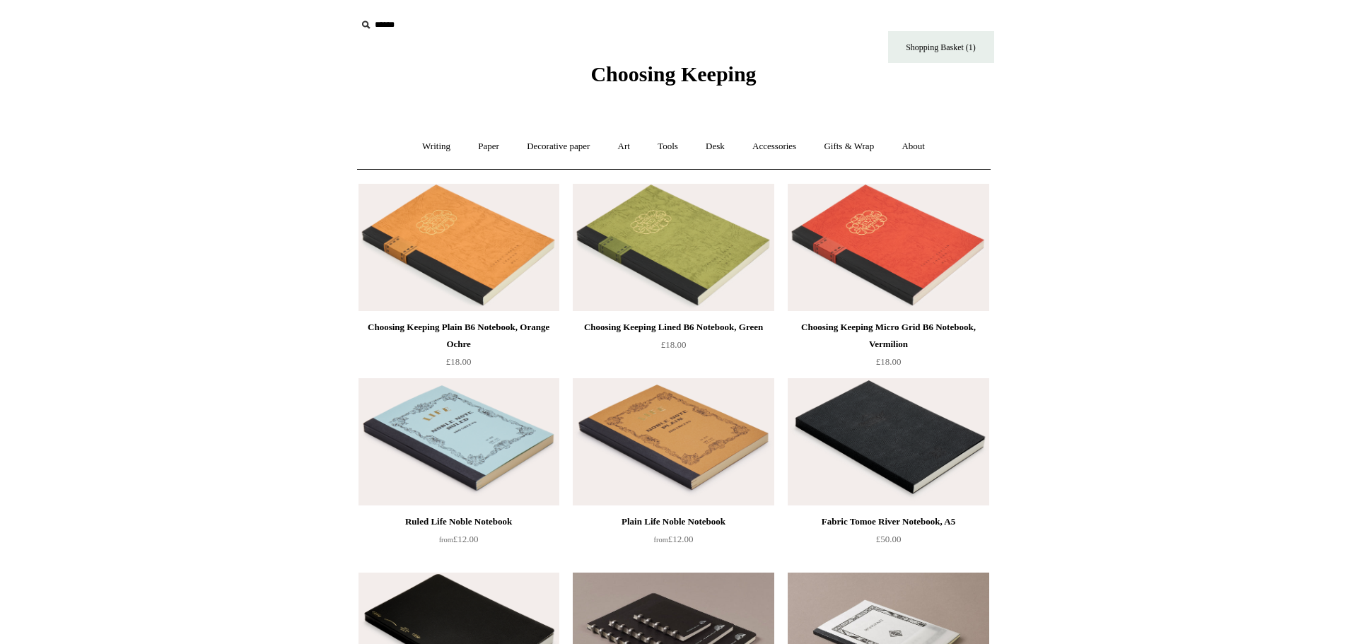
click at [459, 446] on img at bounding box center [459, 441] width 201 height 127
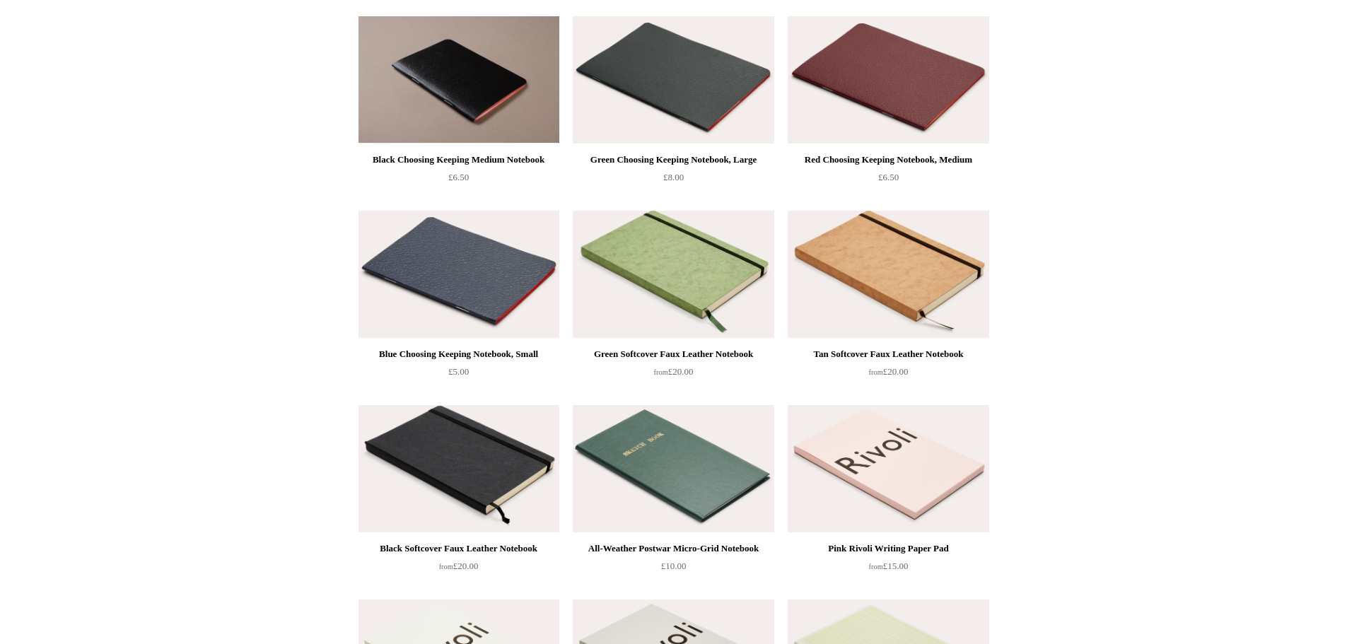
scroll to position [1415, 0]
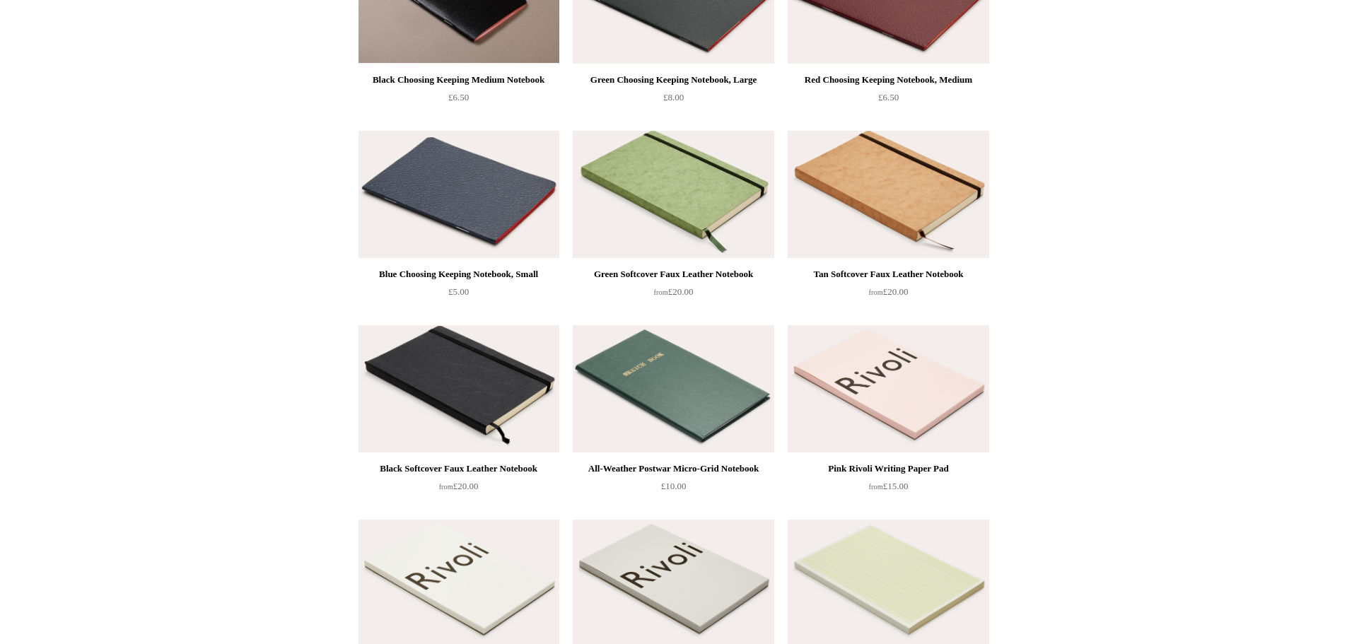
click at [678, 201] on img at bounding box center [673, 194] width 201 height 127
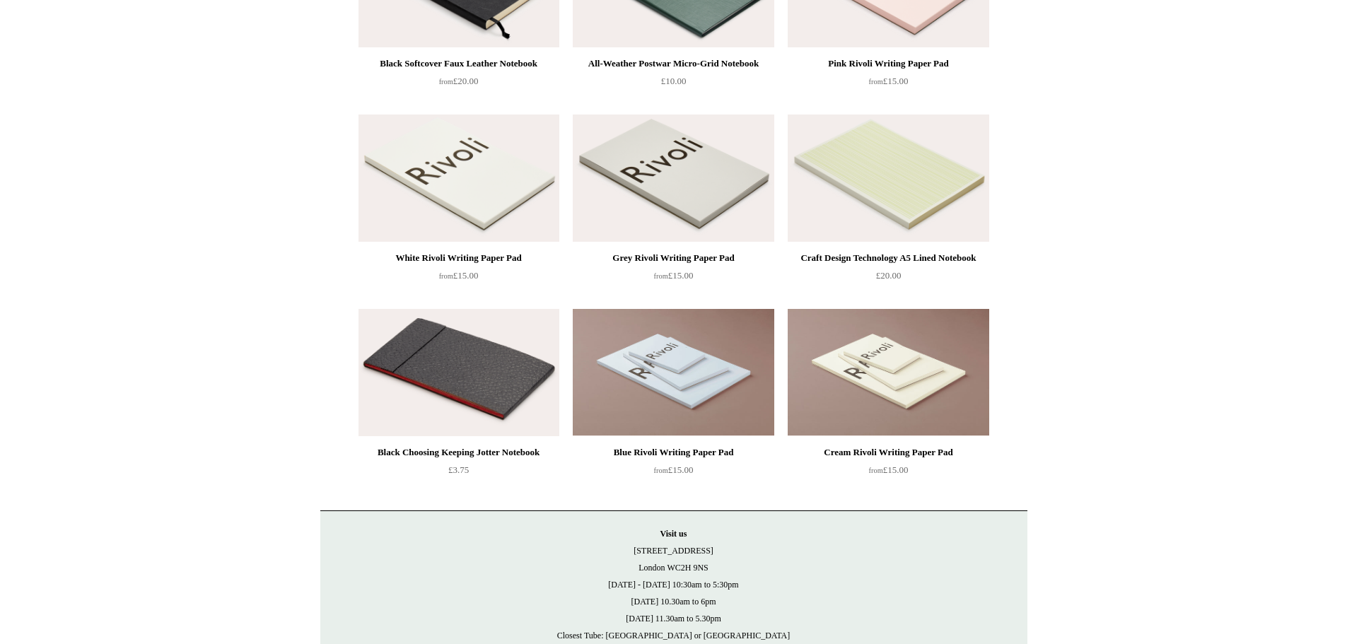
scroll to position [1839, 0]
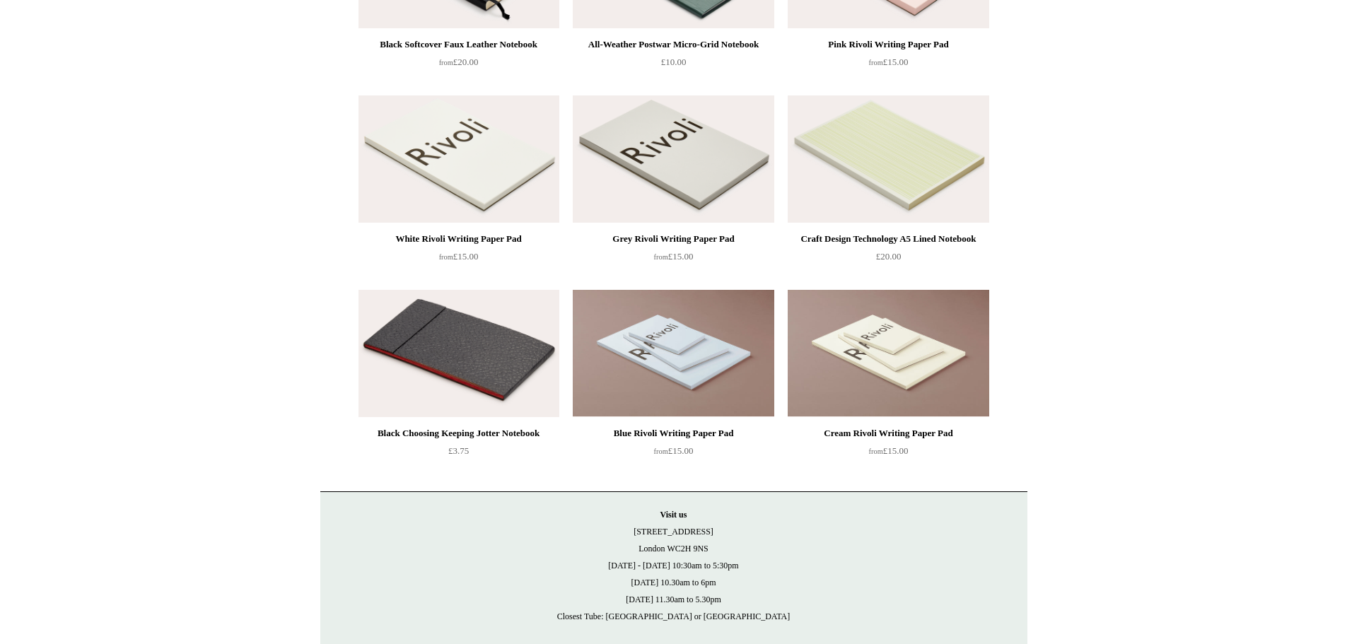
click at [692, 337] on img at bounding box center [673, 353] width 201 height 127
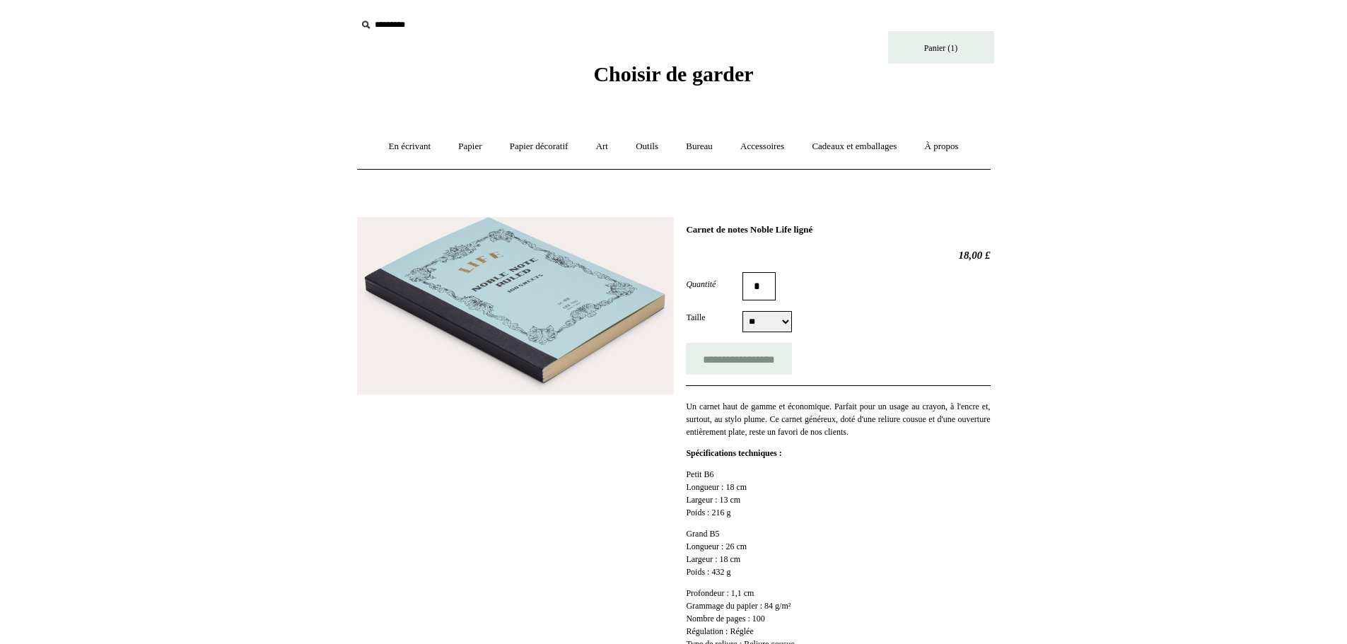
click at [786, 318] on select "** **" at bounding box center [768, 321] width 50 height 21
select select "**"
click at [743, 312] on select "** **" at bounding box center [768, 321] width 50 height 21
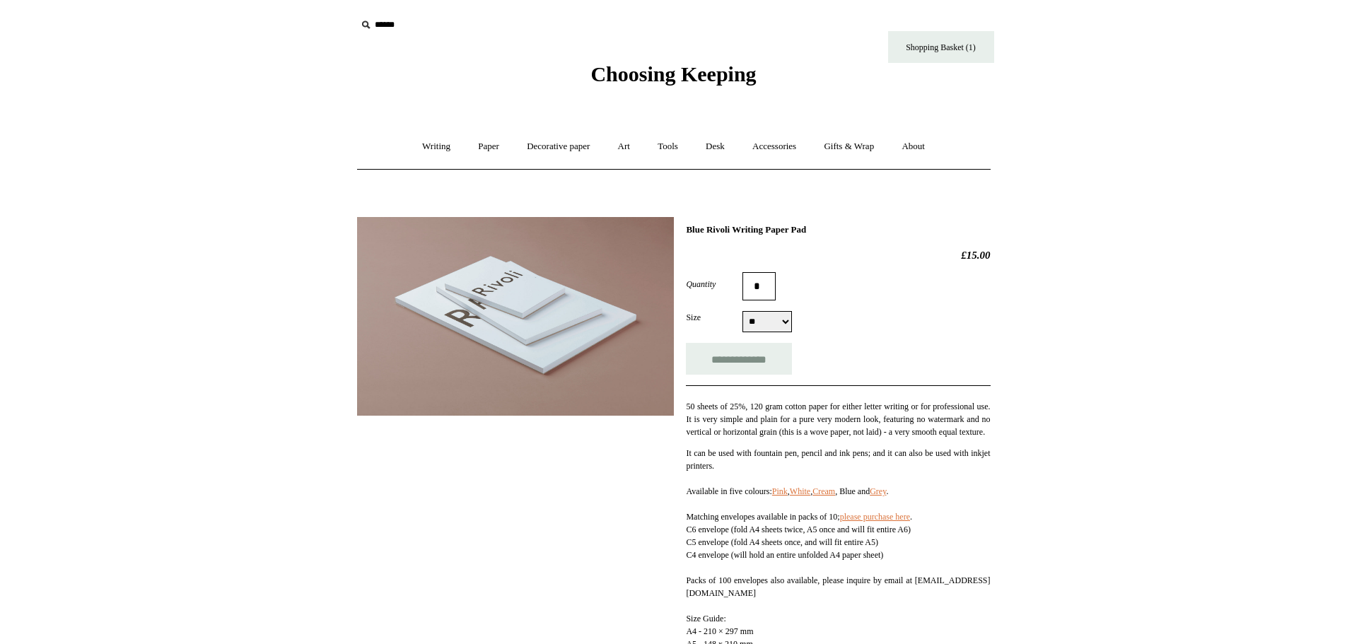
click at [508, 341] on img at bounding box center [515, 316] width 317 height 199
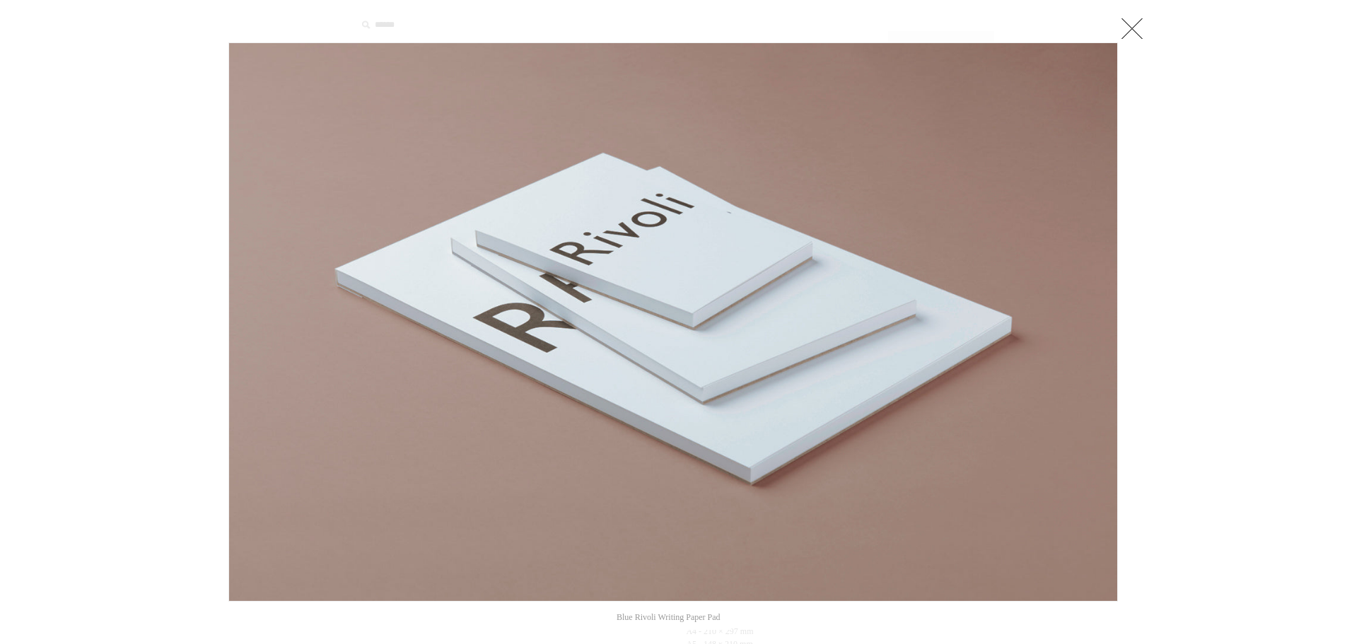
click at [679, 247] on img at bounding box center [673, 322] width 888 height 558
click at [1134, 22] on link at bounding box center [1132, 28] width 28 height 28
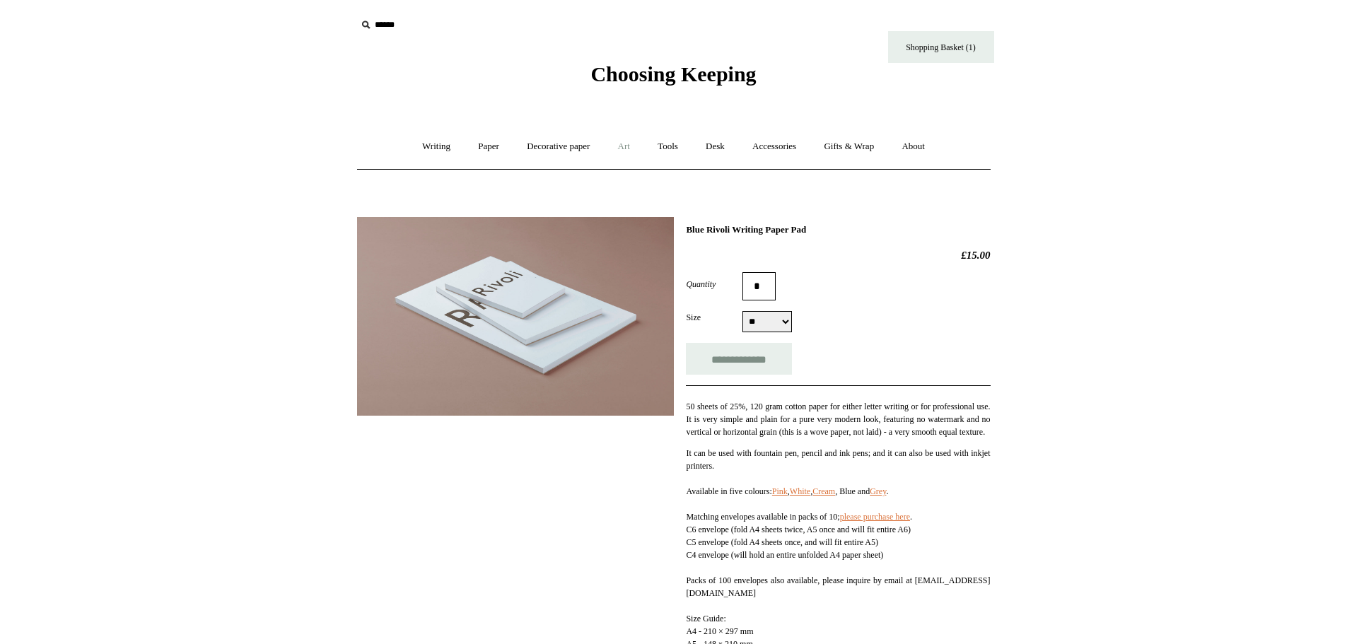
click at [628, 149] on link "Art +" at bounding box center [623, 146] width 37 height 37
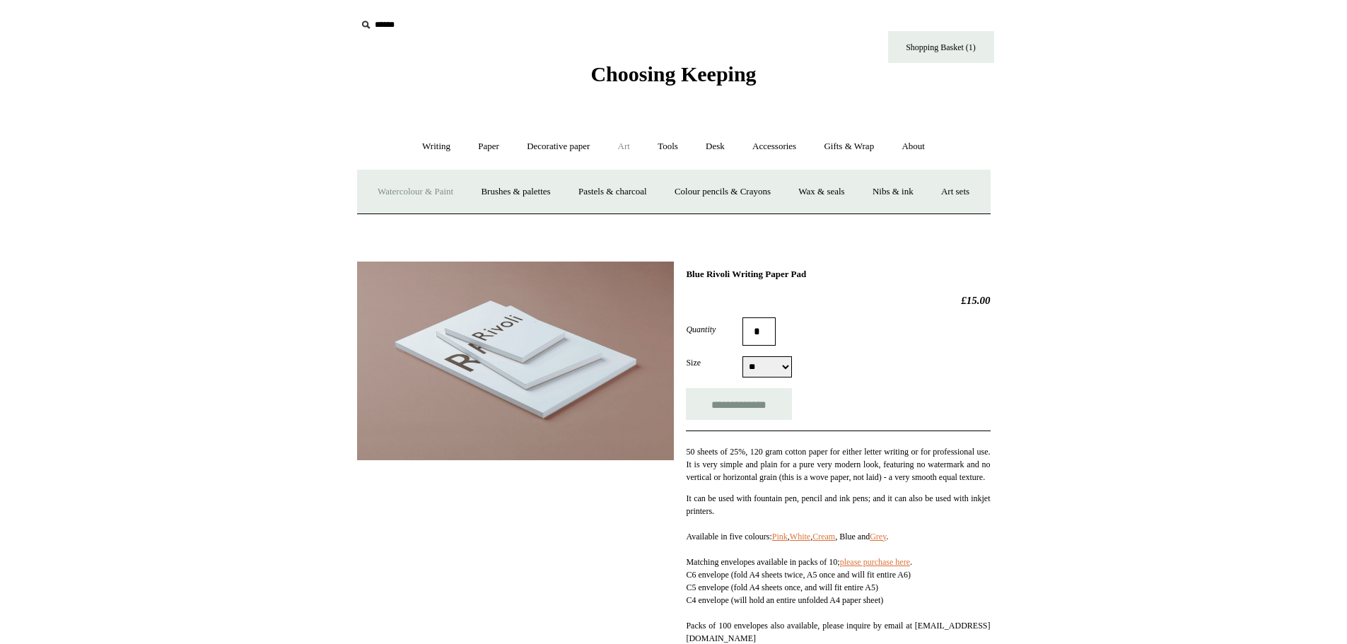
click at [430, 188] on link "Watercolour & Paint" at bounding box center [415, 191] width 101 height 37
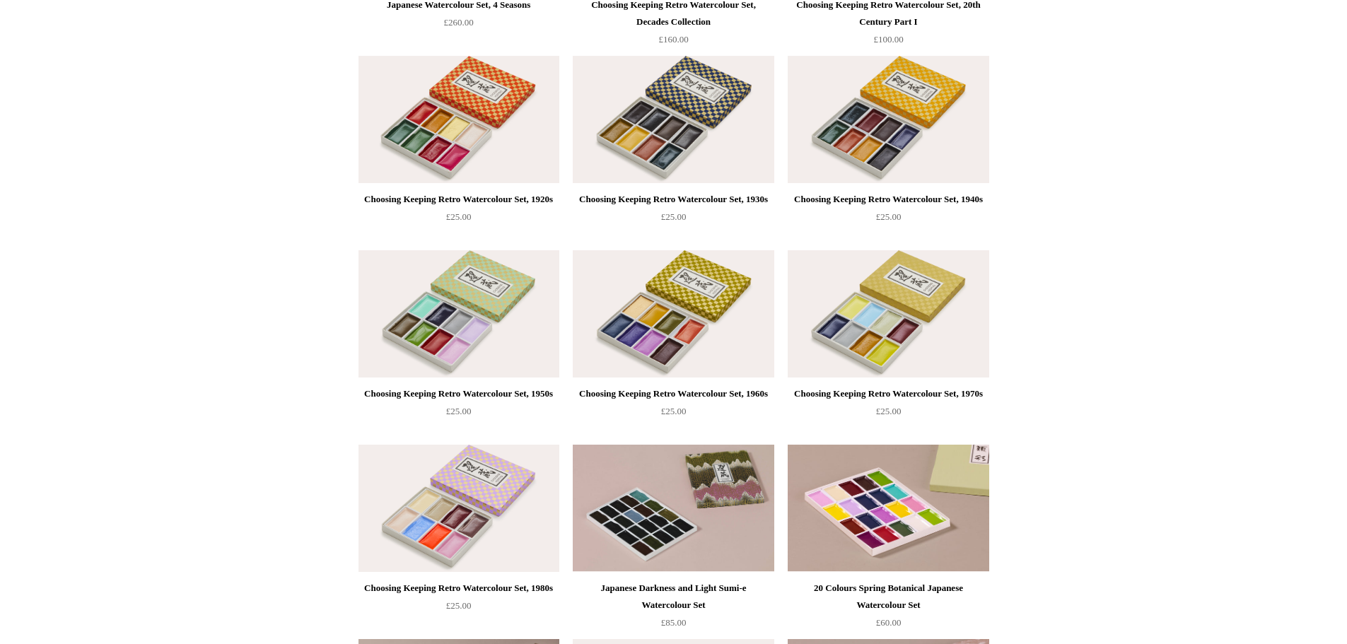
scroll to position [707, 0]
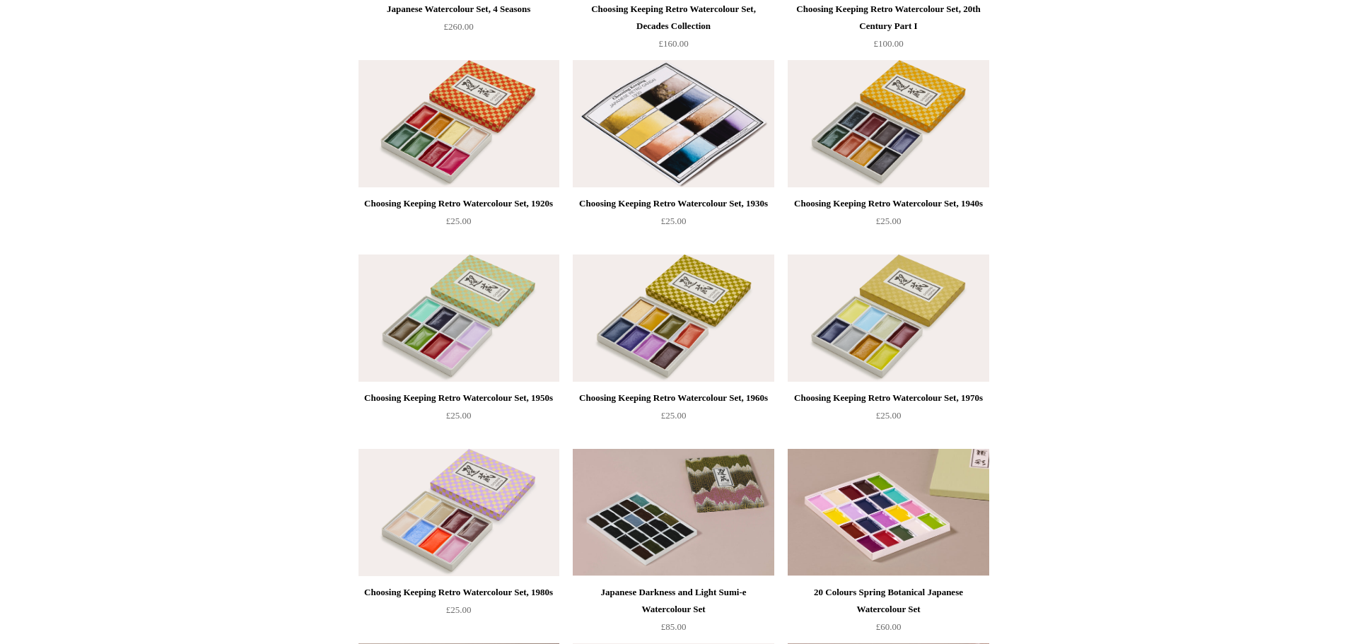
click at [726, 127] on img at bounding box center [673, 123] width 201 height 127
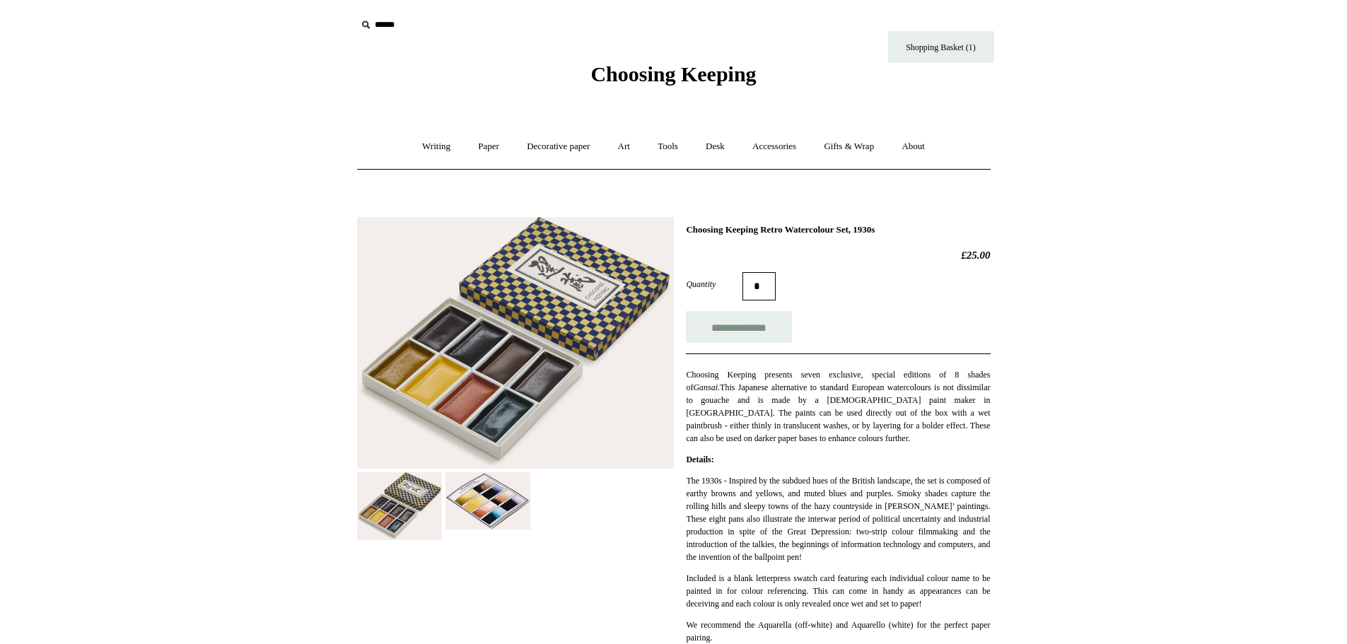
click at [499, 501] on img at bounding box center [488, 500] width 85 height 57
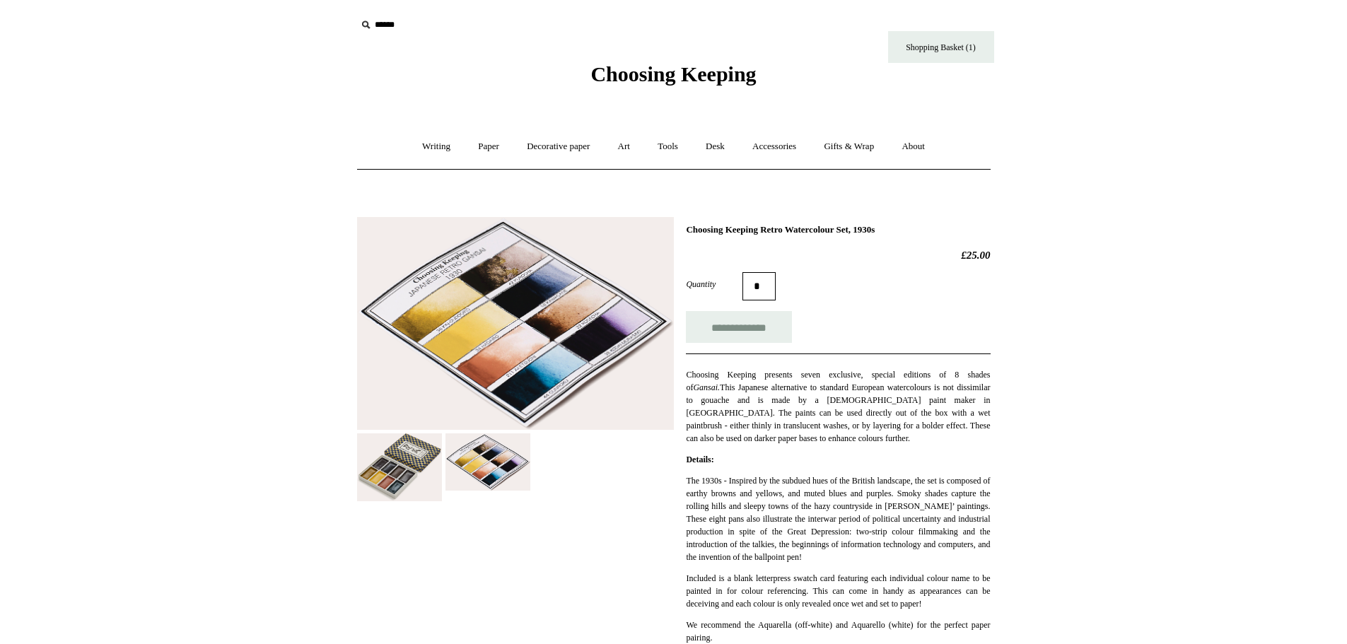
click at [531, 373] on img at bounding box center [515, 324] width 317 height 214
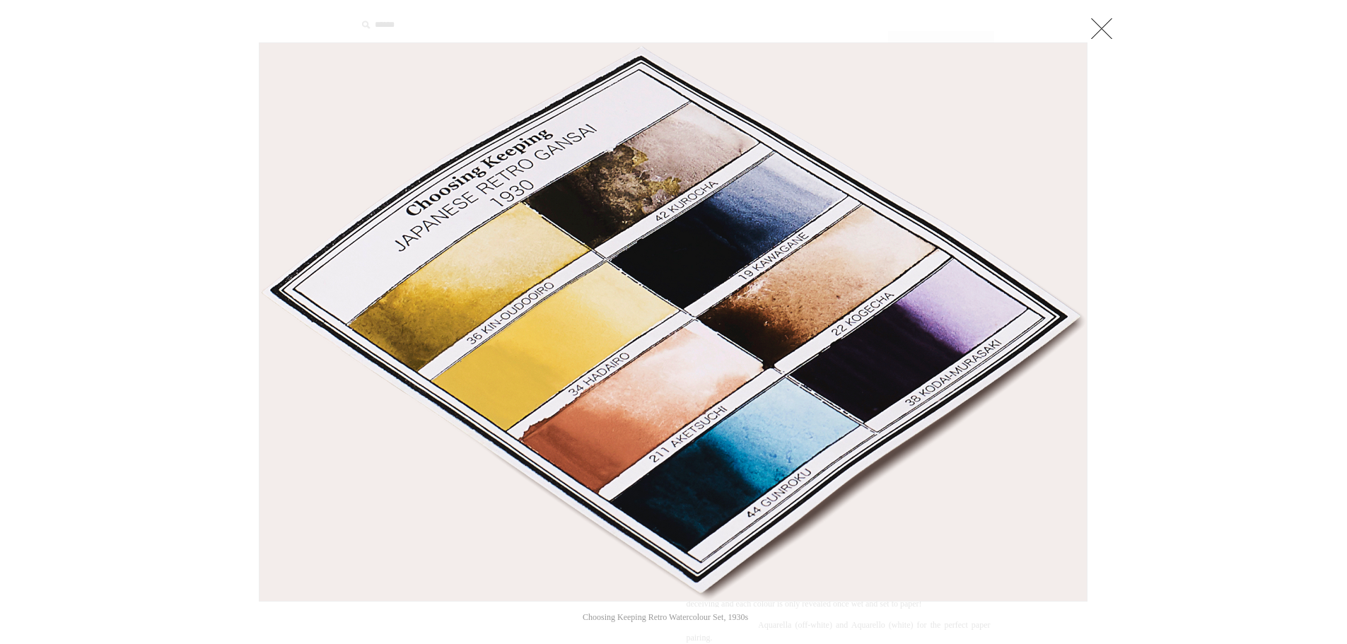
click at [1101, 25] on link at bounding box center [1102, 28] width 28 height 28
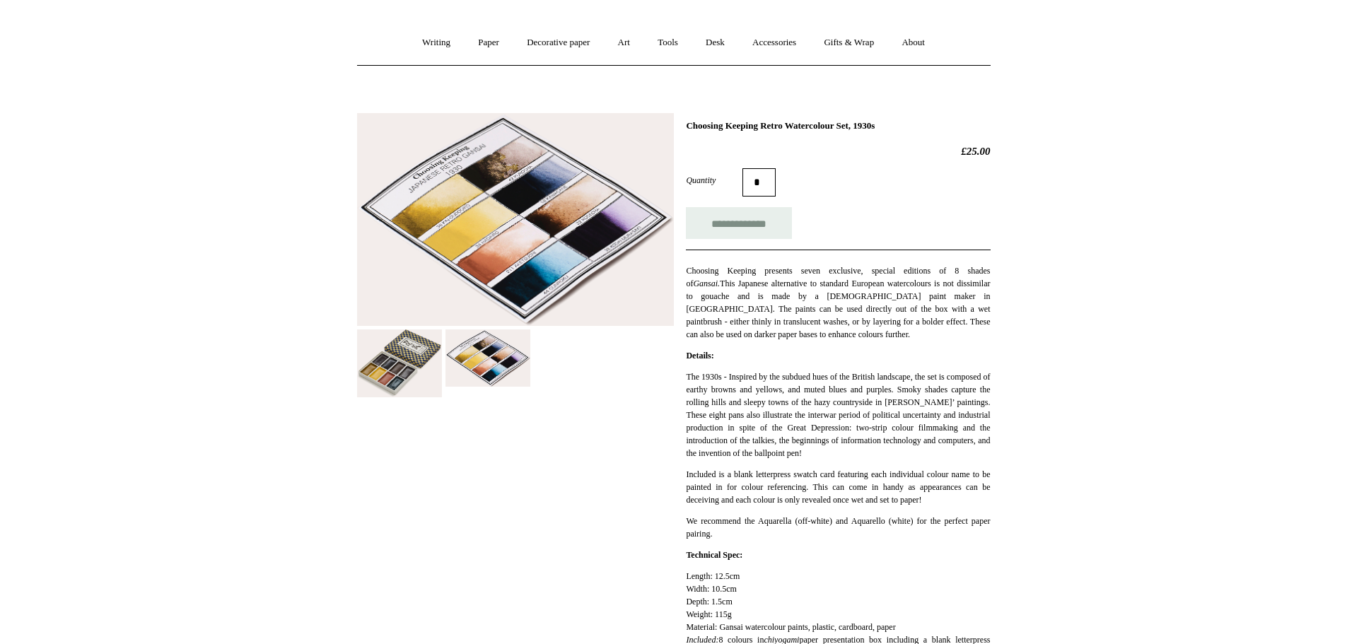
scroll to position [141, 0]
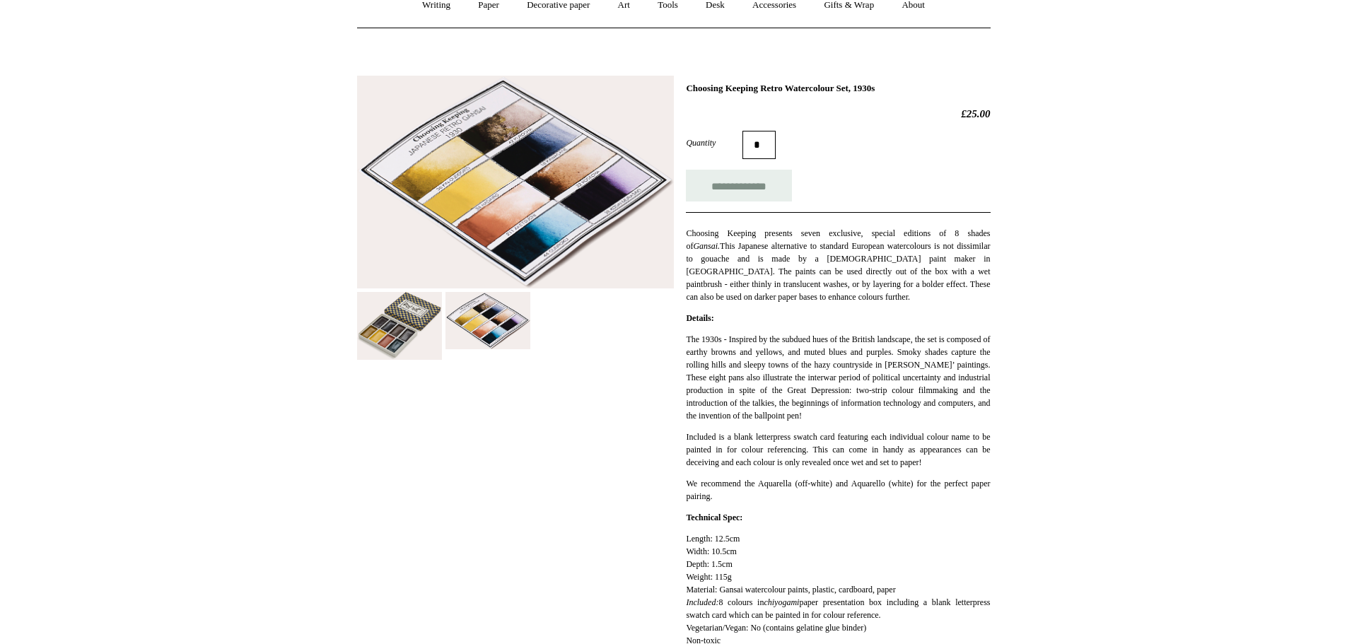
click at [400, 331] on img at bounding box center [399, 326] width 85 height 68
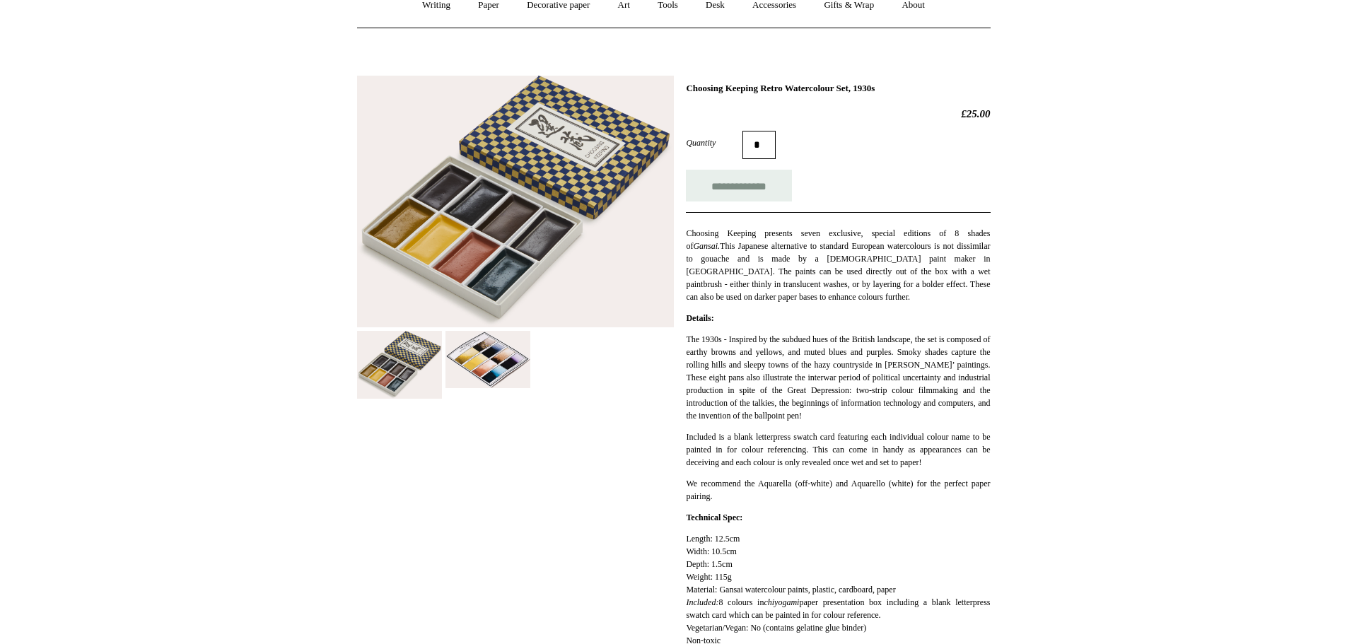
click at [472, 286] on img at bounding box center [515, 202] width 317 height 252
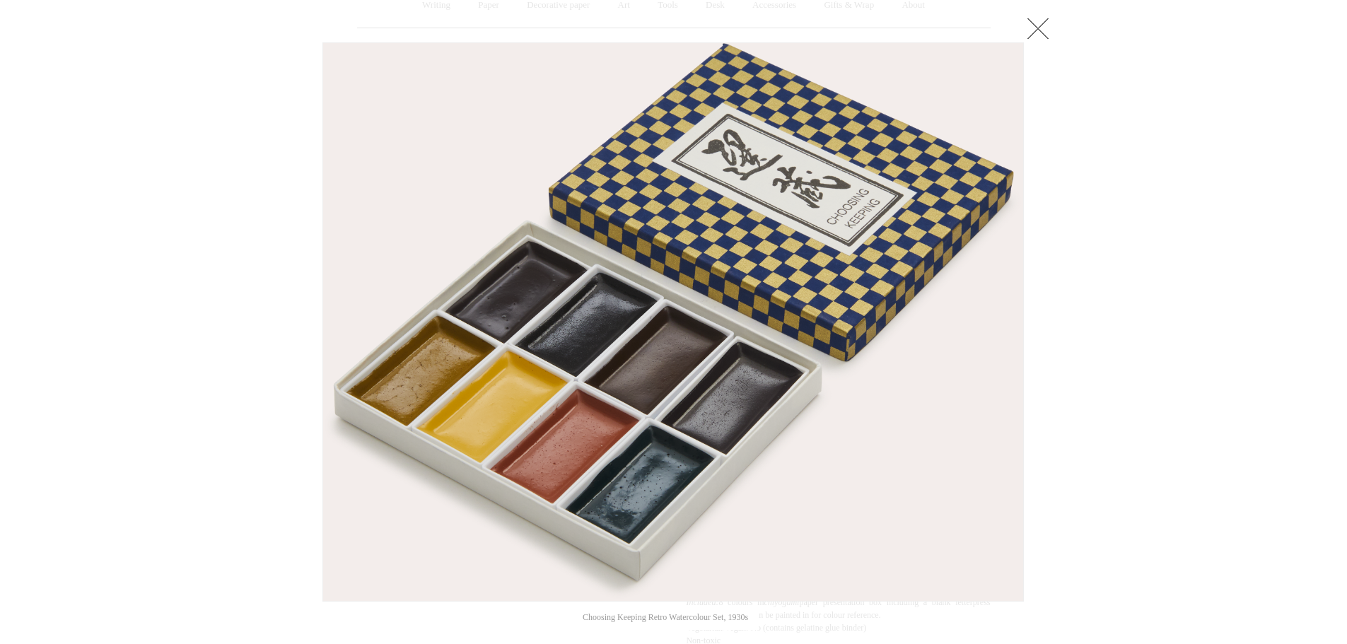
click at [1043, 28] on link at bounding box center [1038, 28] width 28 height 28
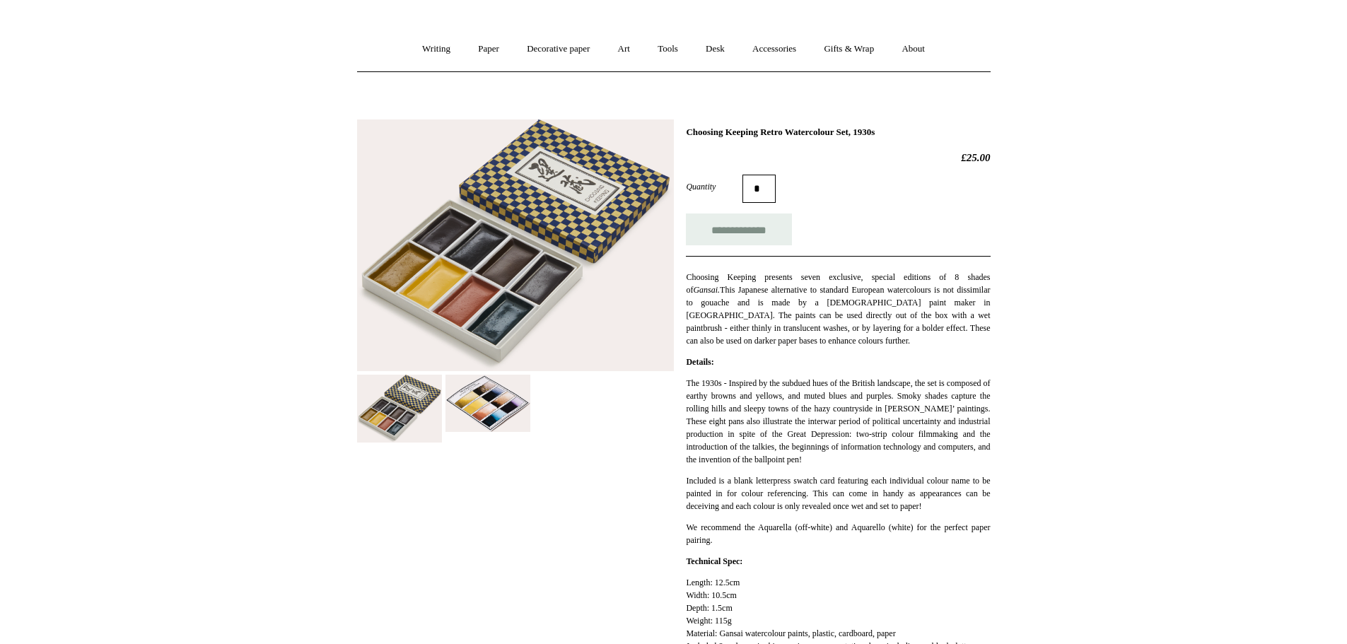
scroll to position [0, 0]
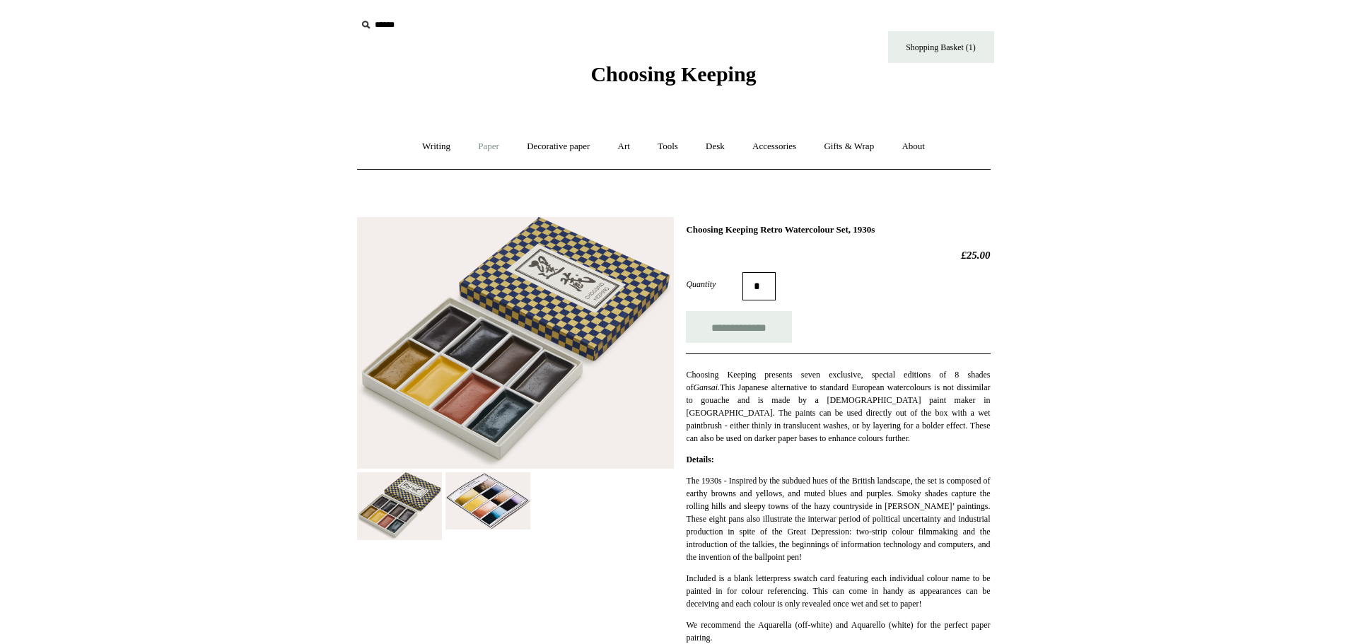
click at [481, 145] on link "Paper +" at bounding box center [488, 146] width 47 height 37
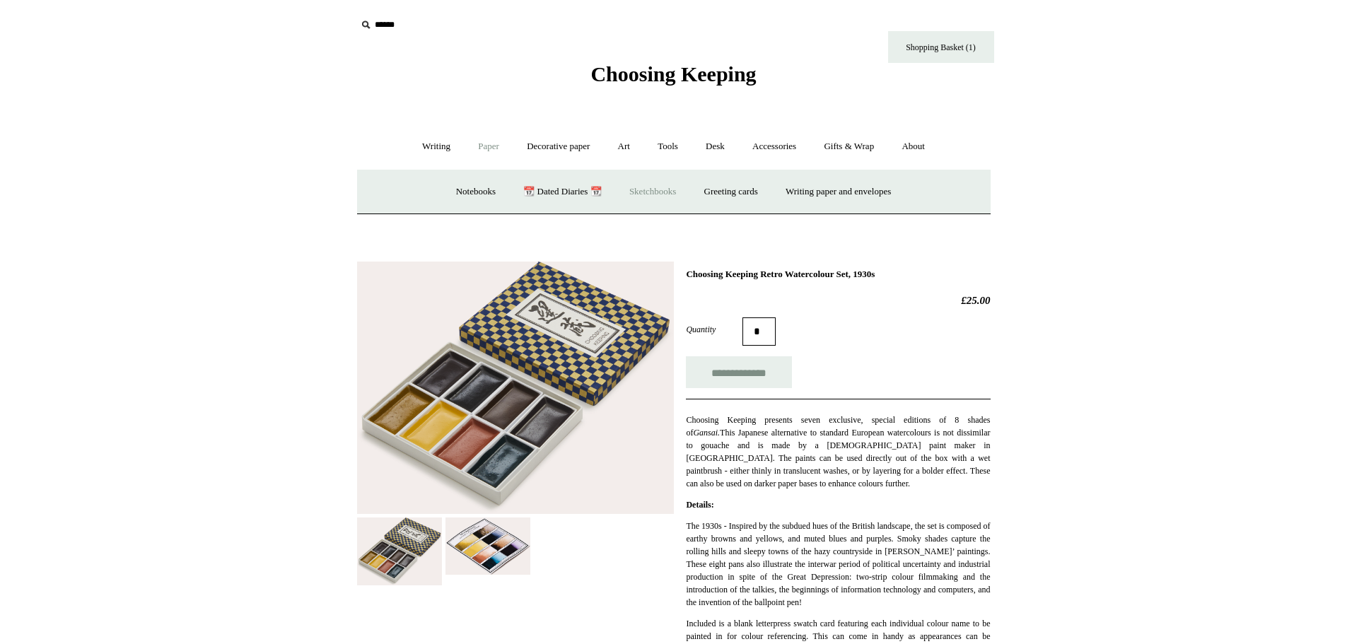
click at [646, 192] on link "Sketchbooks +" at bounding box center [653, 191] width 72 height 37
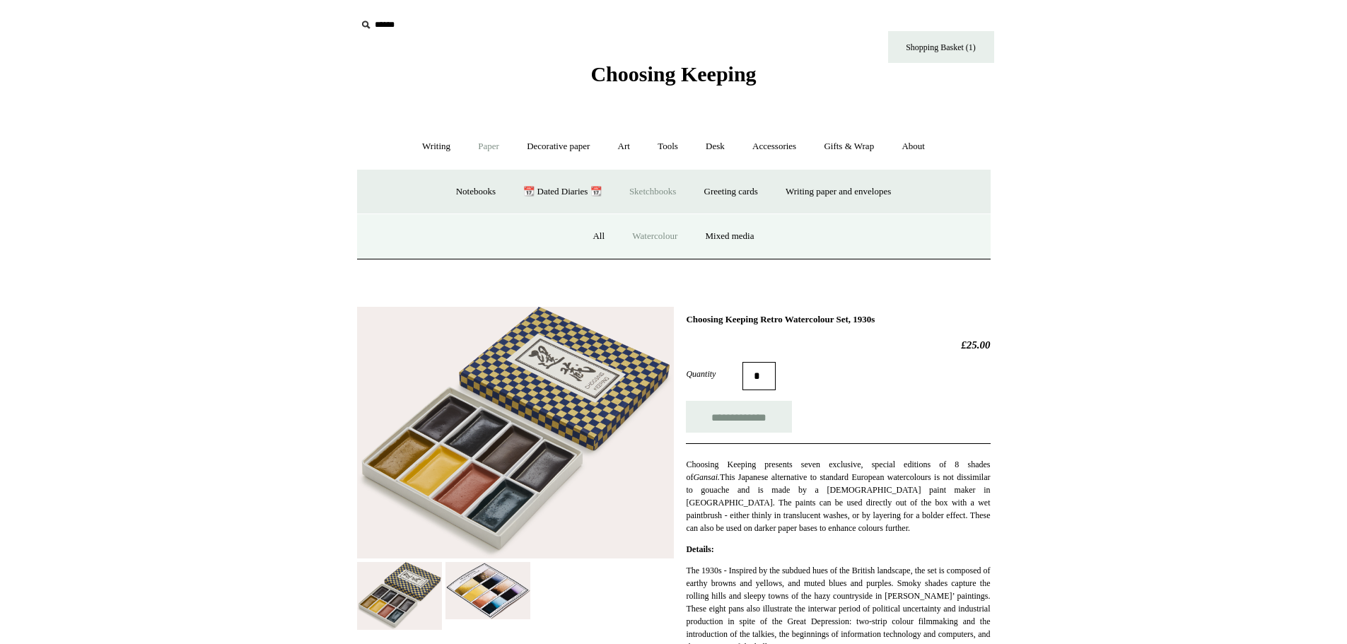
click at [656, 235] on link "Watercolour" at bounding box center [655, 236] width 71 height 37
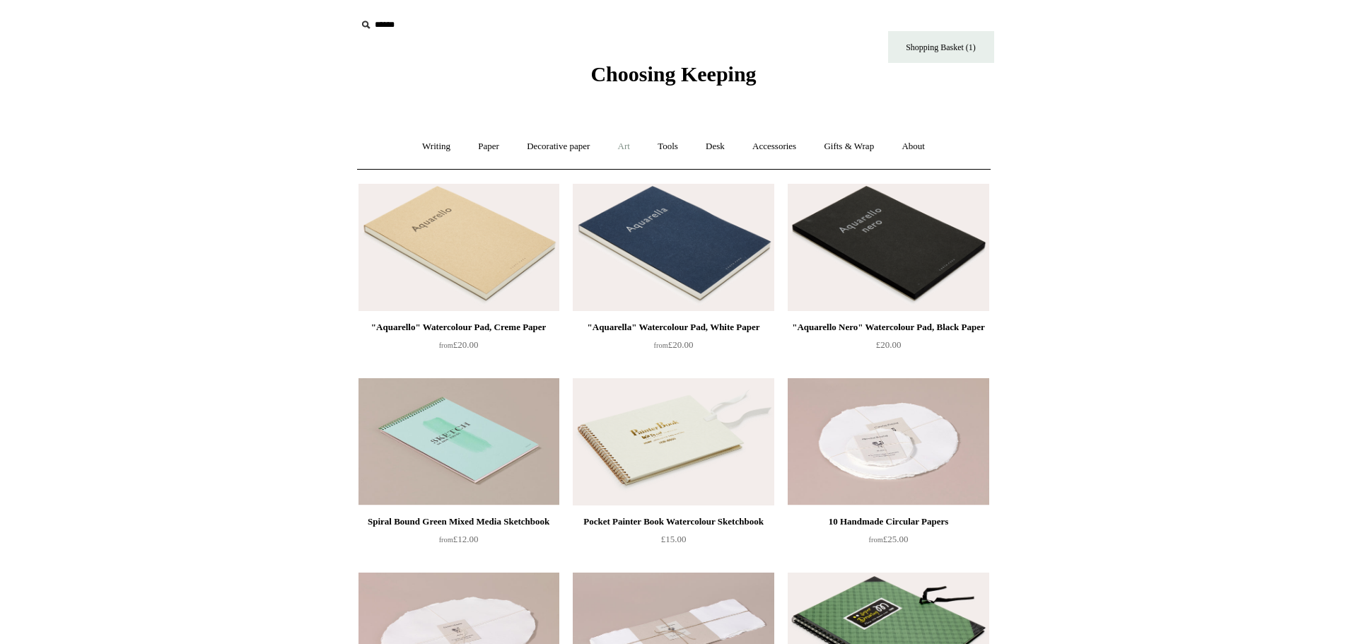
click at [627, 145] on link "Art +" at bounding box center [623, 146] width 37 height 37
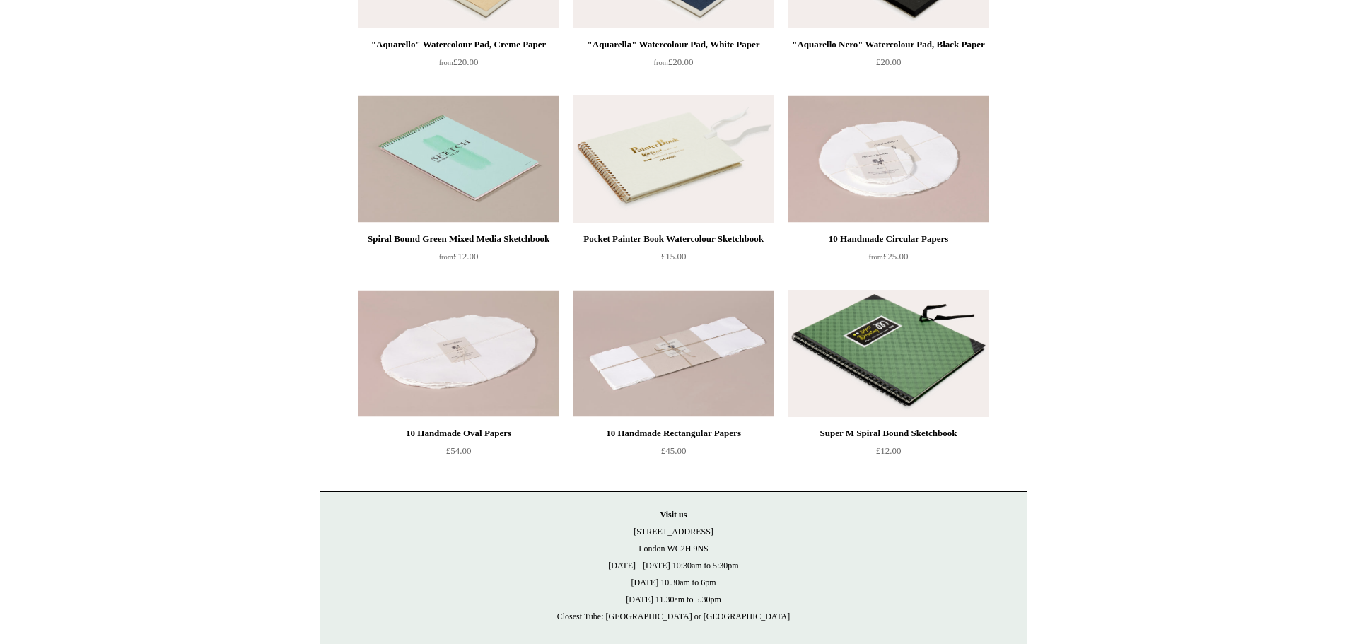
scroll to position [354, 0]
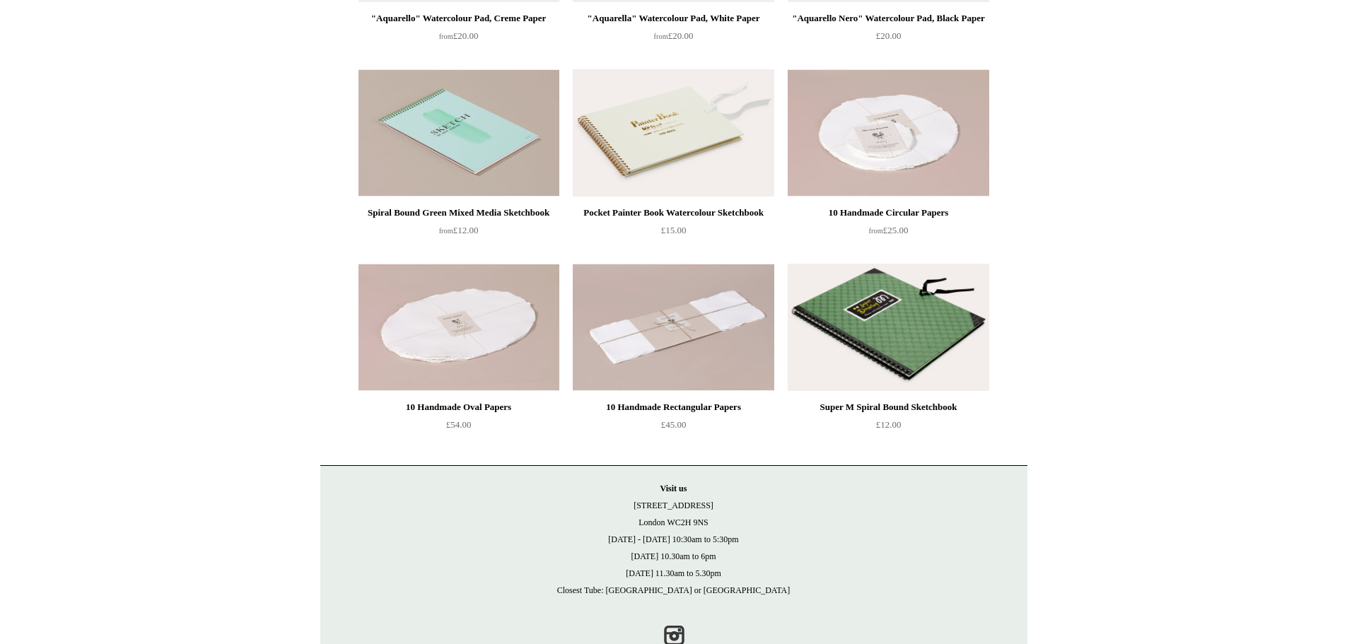
click at [920, 376] on img at bounding box center [888, 327] width 201 height 127
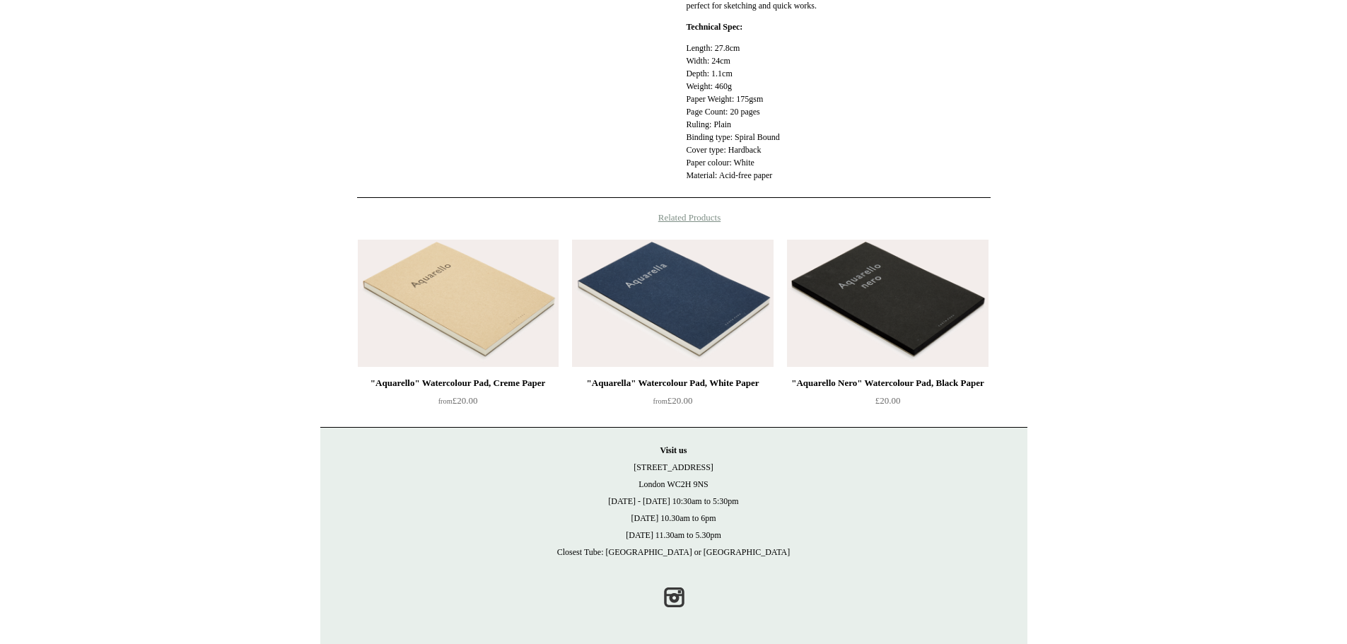
scroll to position [412, 0]
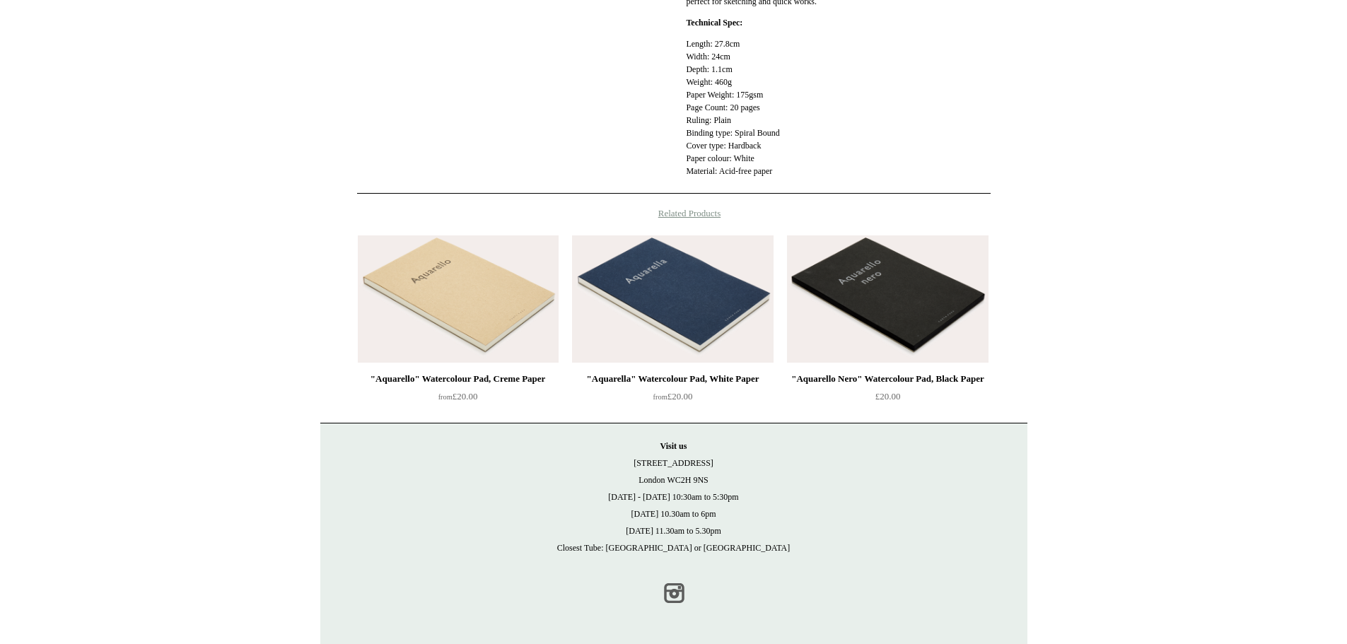
click at [683, 587] on link "Instagram" at bounding box center [673, 593] width 31 height 31
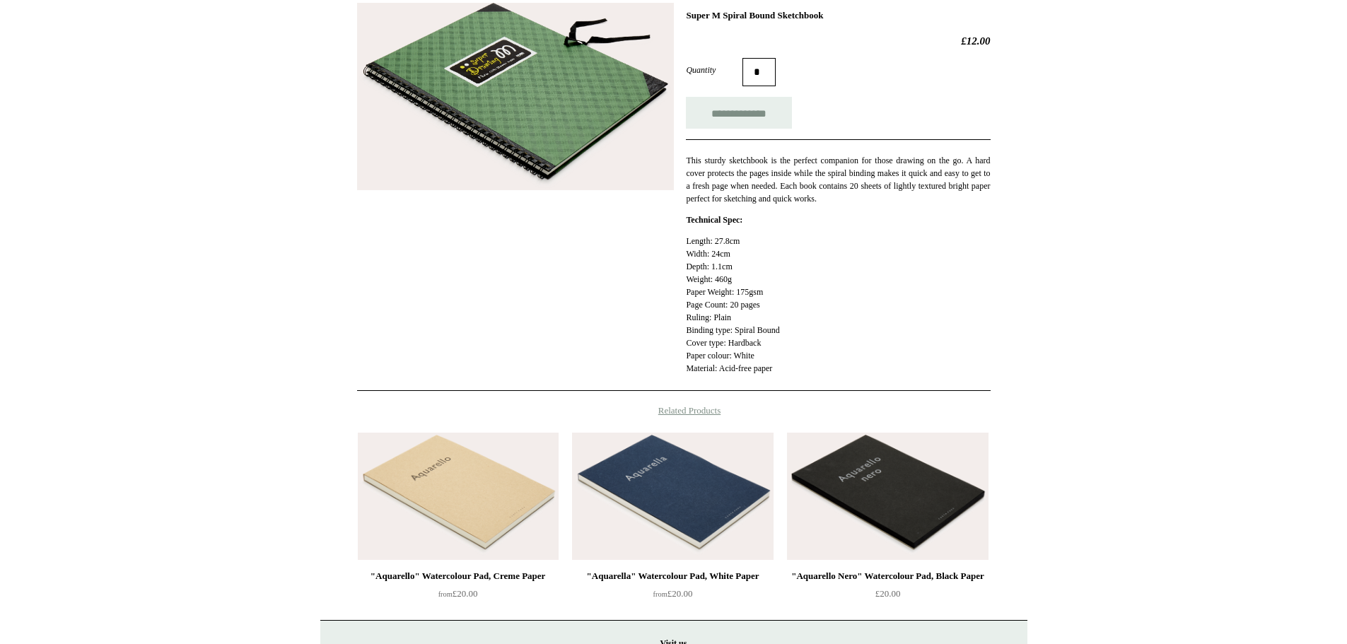
scroll to position [200, 0]
